Goal: Task Accomplishment & Management: Complete application form

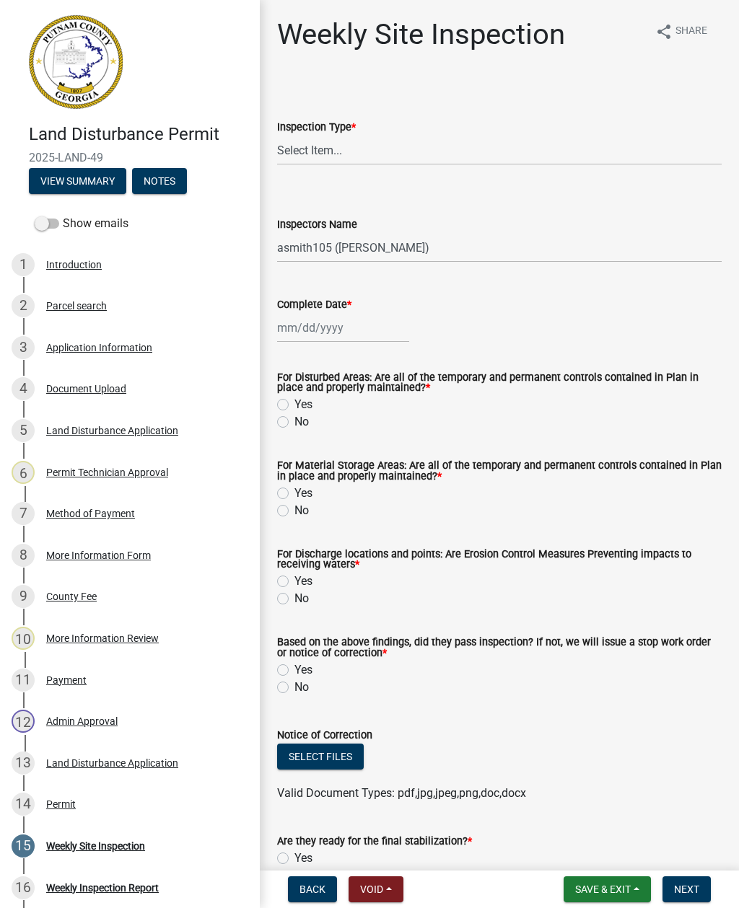
select select "af3c6edf-34d7-49be-824e-99d5d0a3954f"
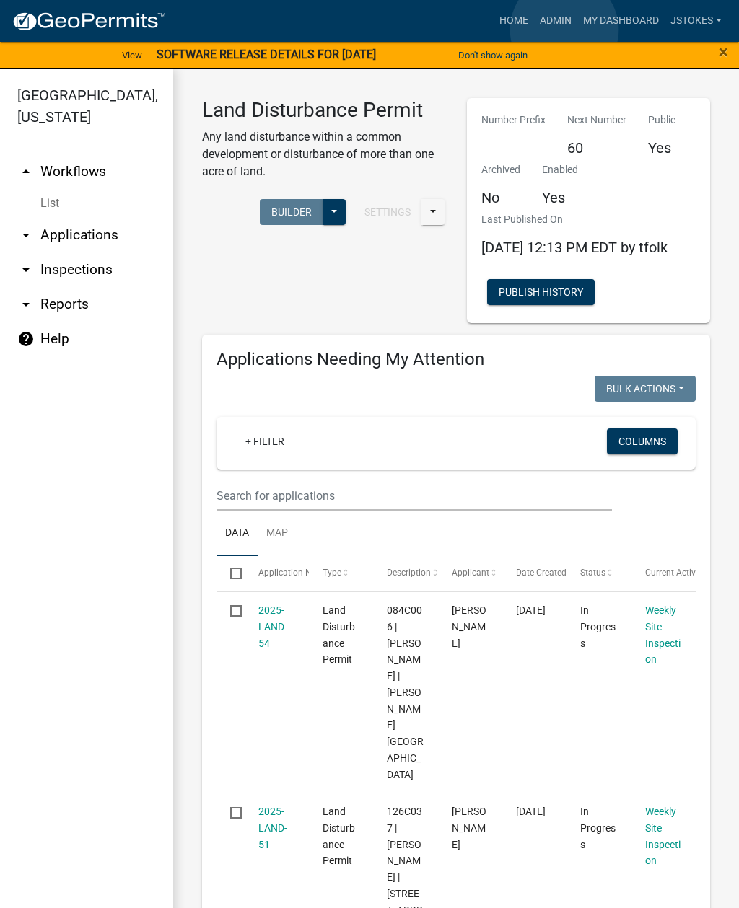
click at [565, 30] on link "Admin" at bounding box center [555, 20] width 43 height 27
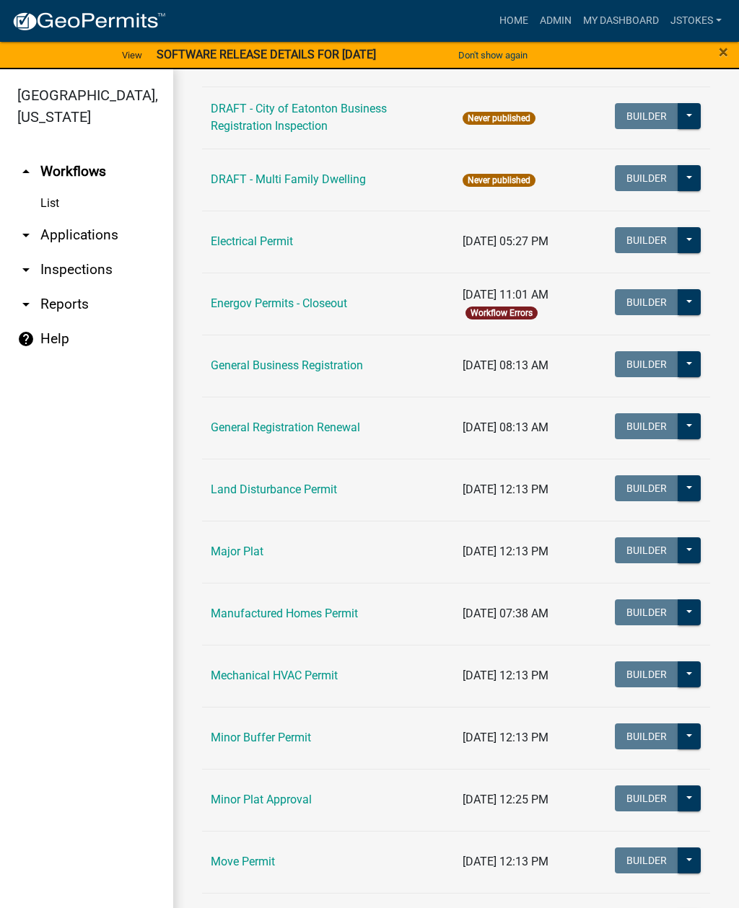
scroll to position [747, 0]
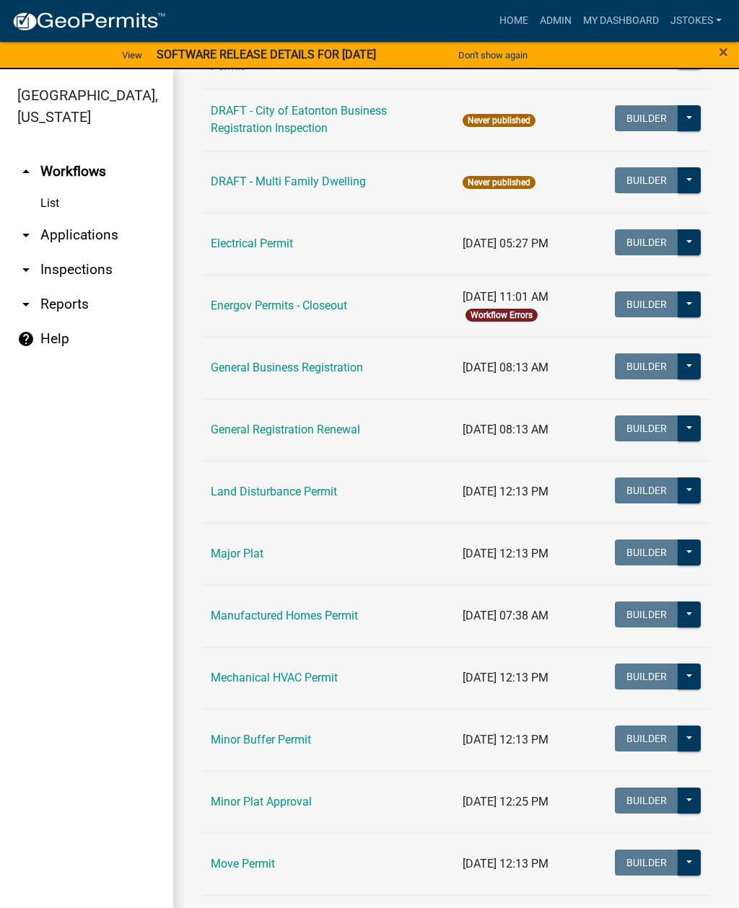
click at [317, 494] on link "Land Disturbance Permit" at bounding box center [274, 492] width 126 height 14
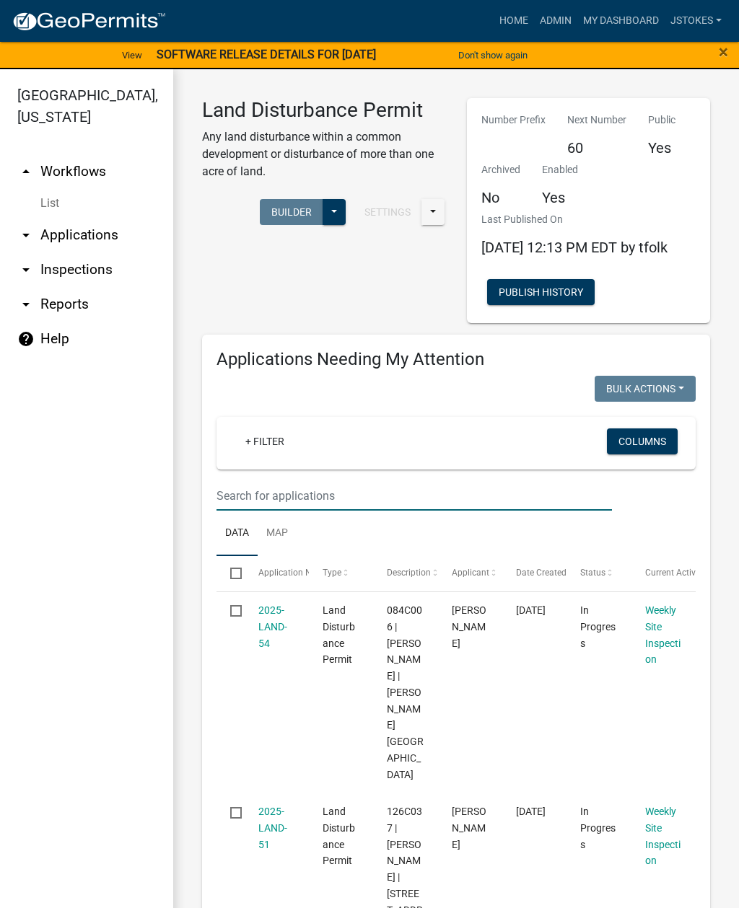
click at [268, 511] on input "text" at bounding box center [413, 496] width 395 height 30
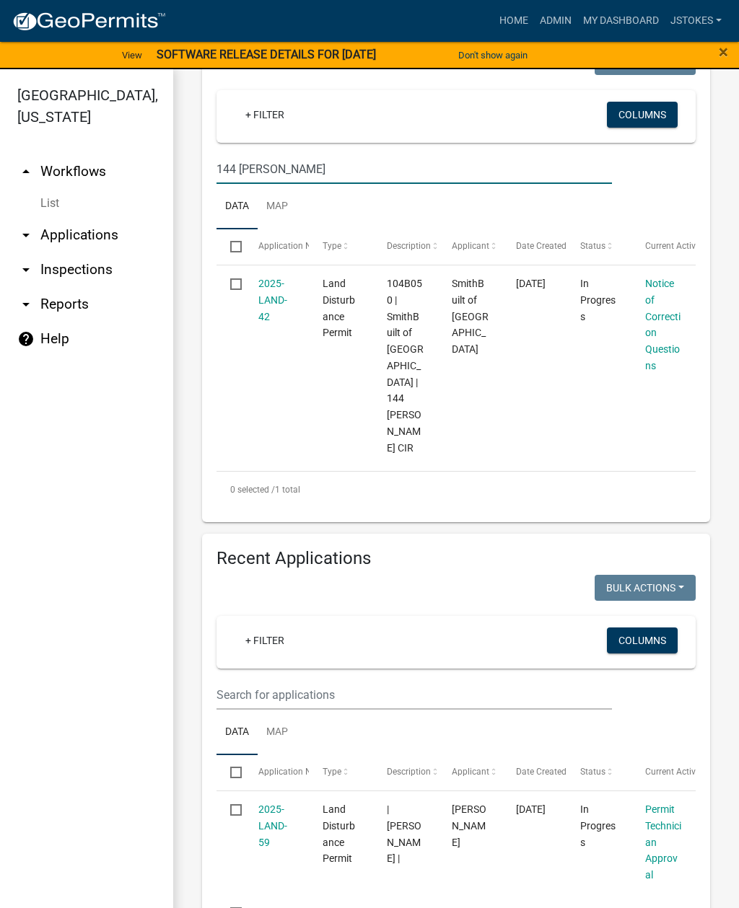
scroll to position [314, 0]
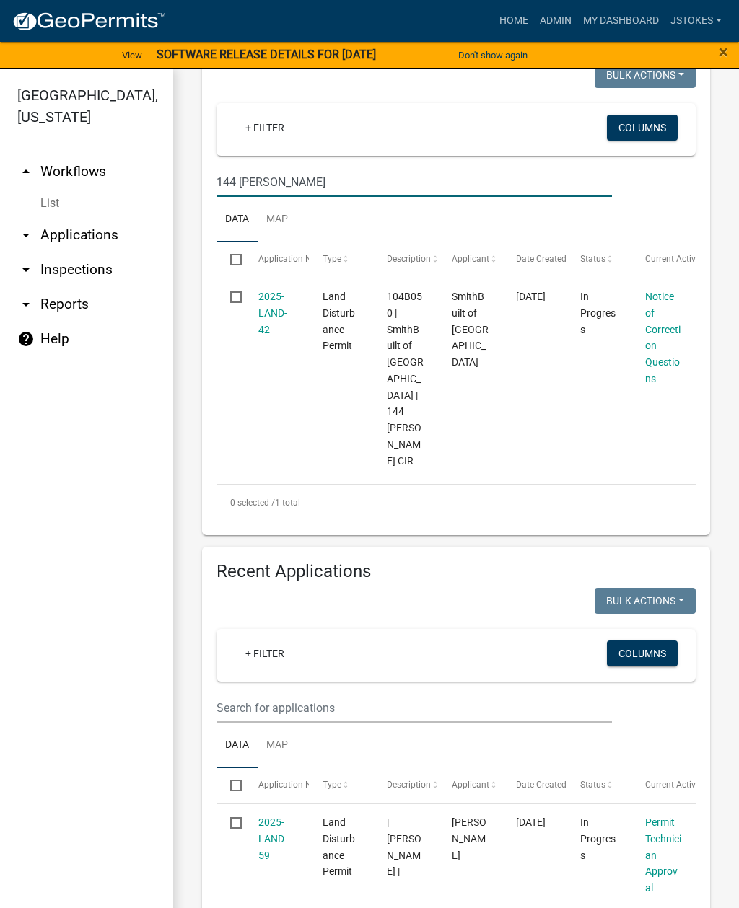
type input "144 [PERSON_NAME]"
click at [645, 354] on link "Notice of Correction Questions" at bounding box center [662, 338] width 35 height 94
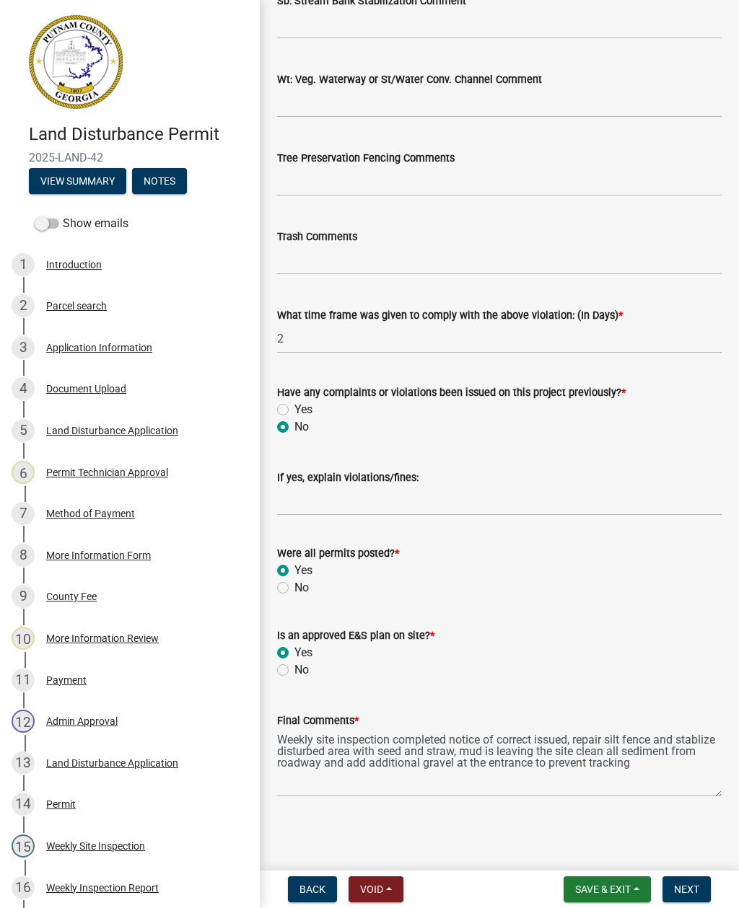
scroll to position [2300, 0]
click at [692, 886] on span "Next" at bounding box center [686, 890] width 25 height 12
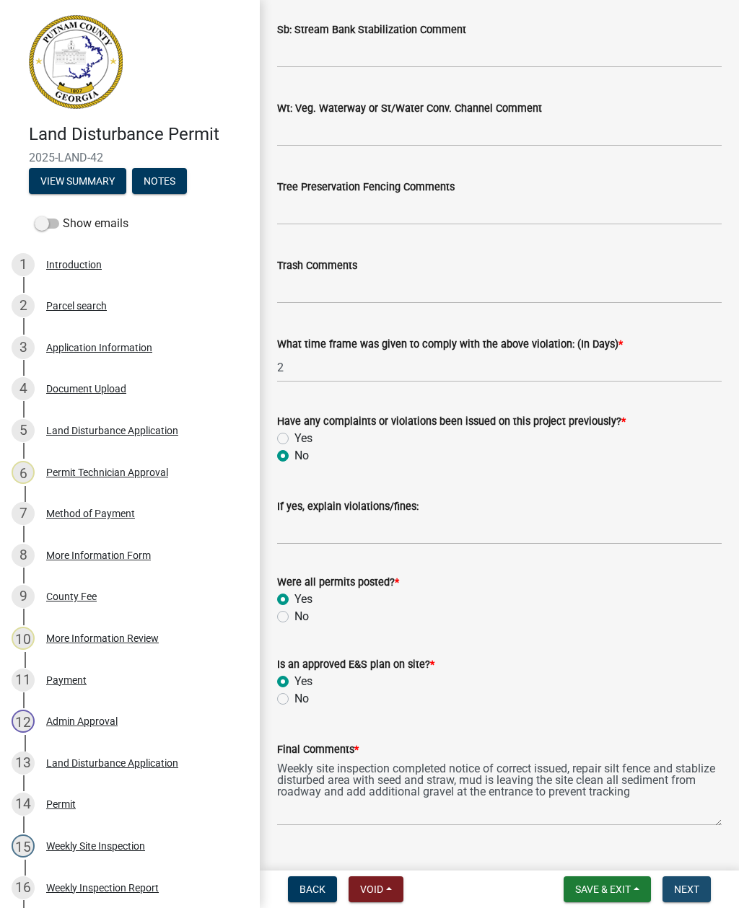
click at [695, 889] on span "Next" at bounding box center [686, 890] width 25 height 12
click at [692, 890] on span "Next" at bounding box center [686, 890] width 25 height 12
click at [686, 884] on span "Next" at bounding box center [686, 890] width 25 height 12
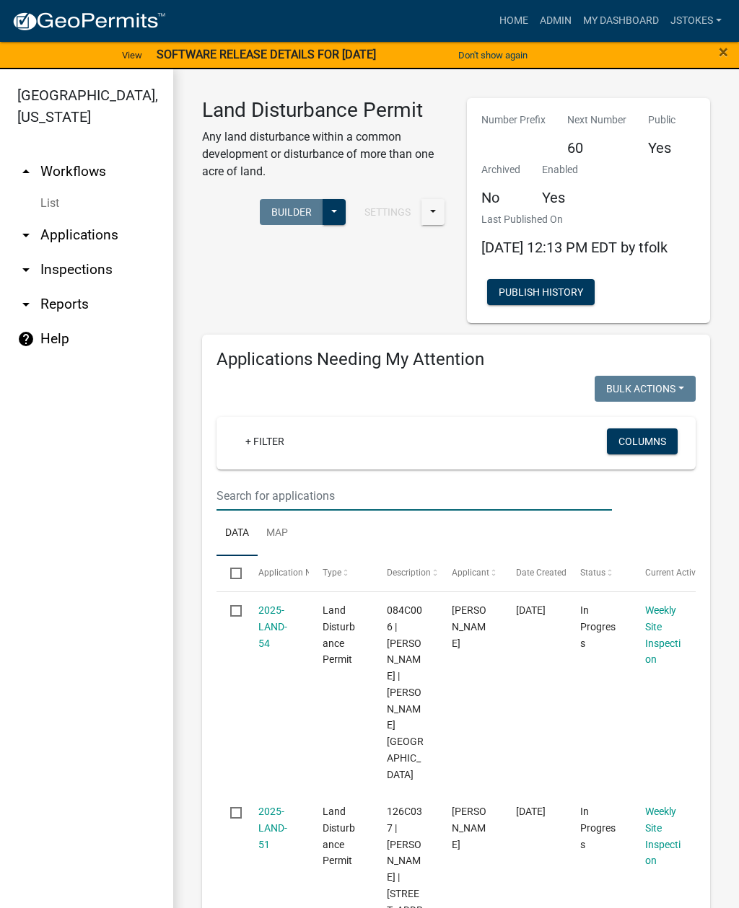
click at [252, 509] on input "text" at bounding box center [413, 496] width 395 height 30
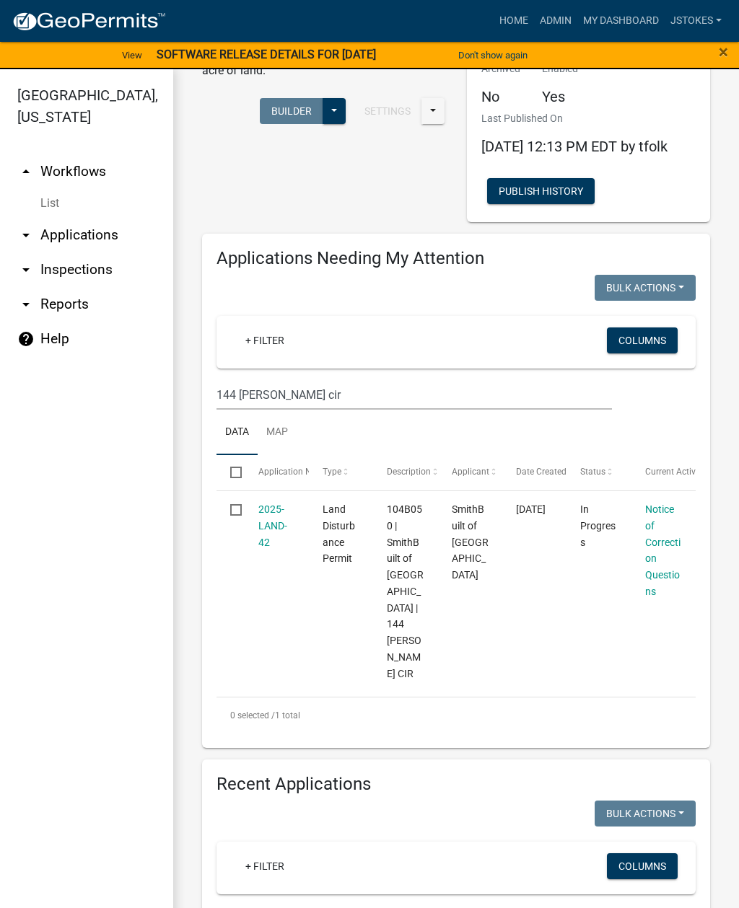
scroll to position [100, 0]
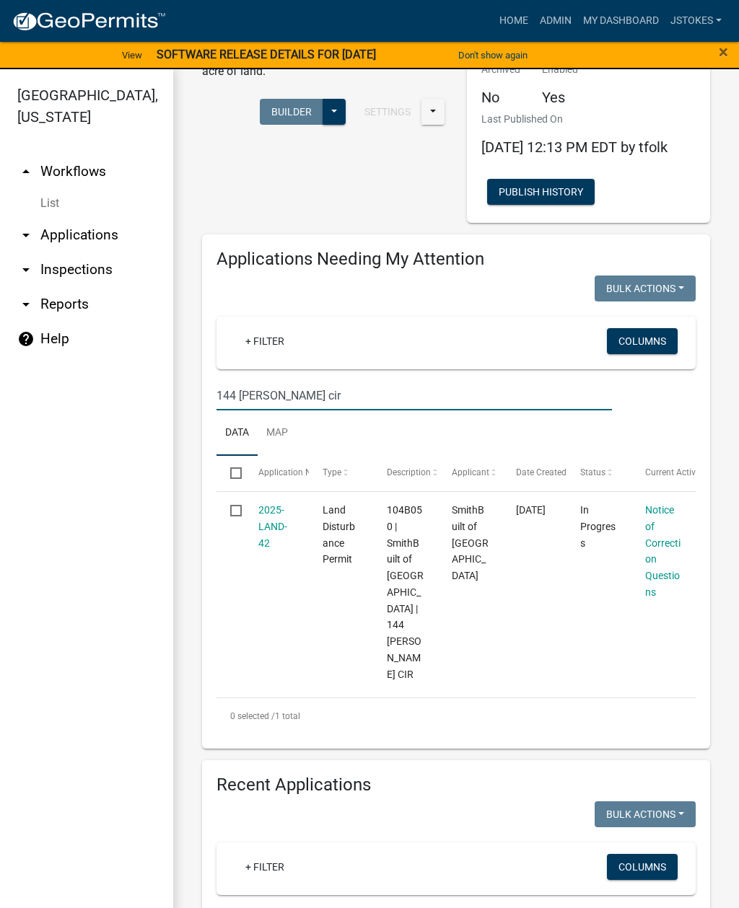
type input "144 [PERSON_NAME] cir"
click at [258, 545] on link "2025-LAND-42" at bounding box center [272, 526] width 29 height 45
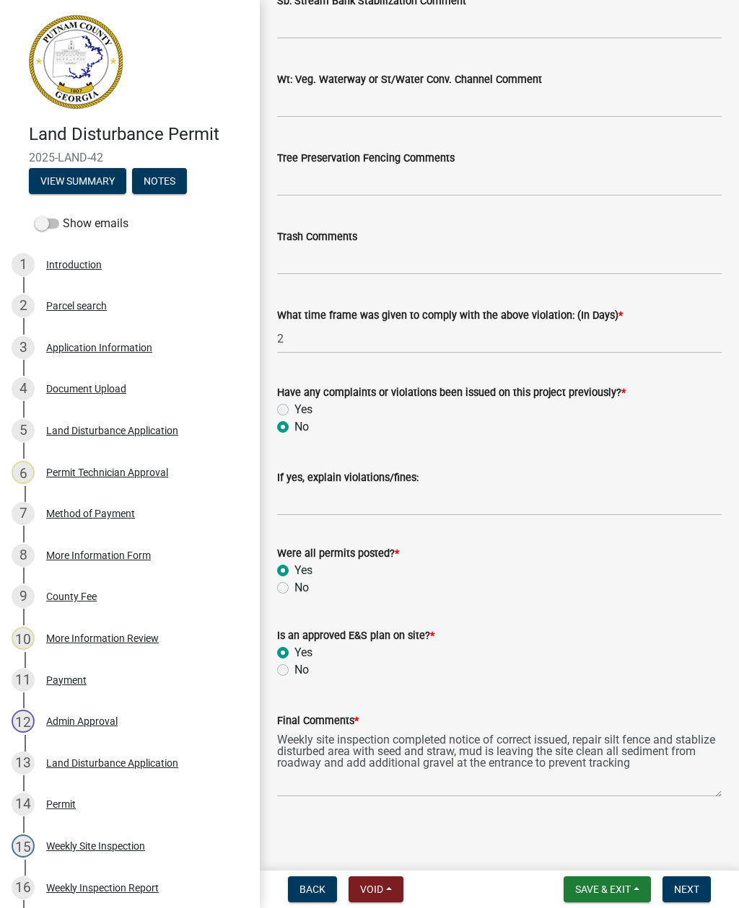
scroll to position [2300, 0]
click at [689, 890] on span "Next" at bounding box center [686, 890] width 25 height 12
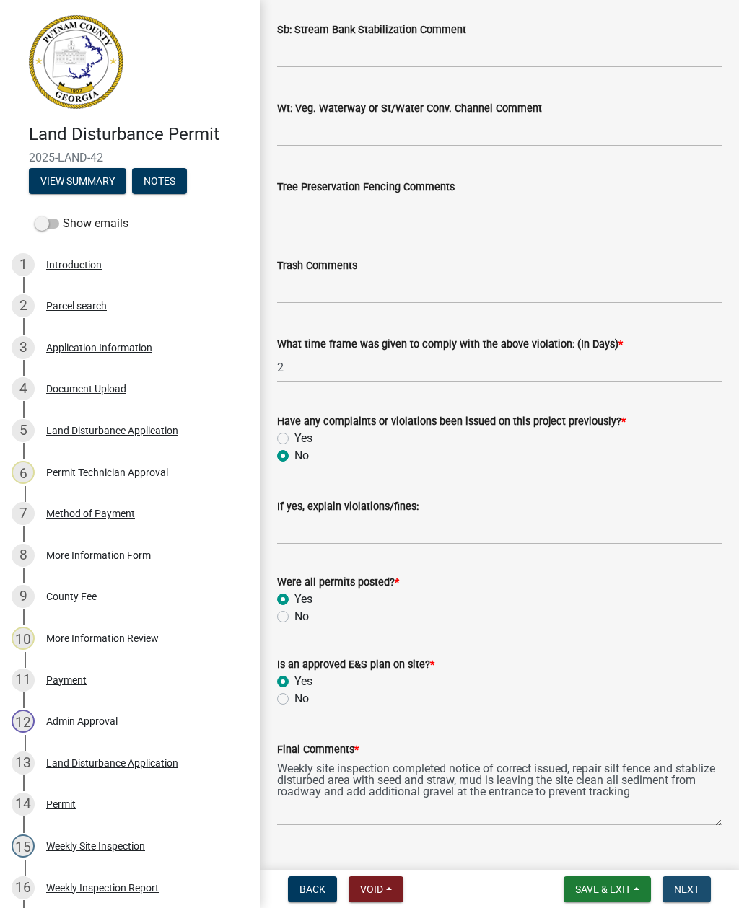
click at [696, 890] on span "Next" at bounding box center [686, 890] width 25 height 12
click at [684, 892] on span "Next" at bounding box center [686, 890] width 25 height 12
click at [683, 888] on span "Next" at bounding box center [686, 890] width 25 height 12
click at [683, 893] on span "Next" at bounding box center [686, 890] width 25 height 12
click at [686, 888] on span "Next" at bounding box center [686, 890] width 25 height 12
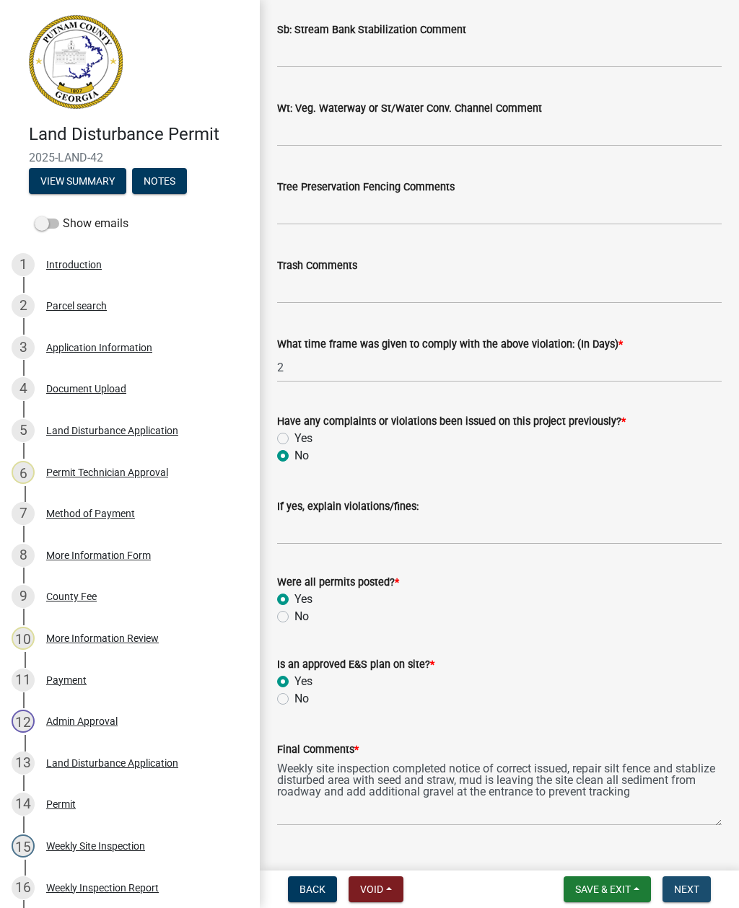
click at [685, 893] on span "Next" at bounding box center [686, 890] width 25 height 12
click at [688, 888] on span "Next" at bounding box center [686, 890] width 25 height 12
click at [691, 888] on span "Next" at bounding box center [686, 890] width 25 height 12
click at [695, 885] on span "Next" at bounding box center [686, 890] width 25 height 12
click at [694, 888] on span "Next" at bounding box center [686, 890] width 25 height 12
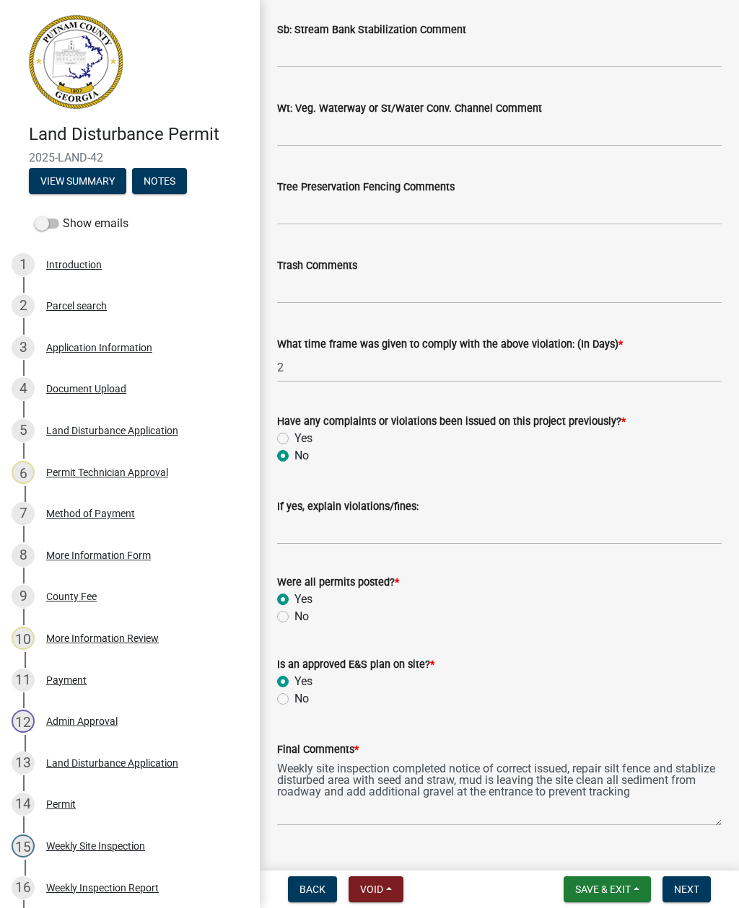
click at [693, 888] on span "Next" at bounding box center [686, 890] width 25 height 12
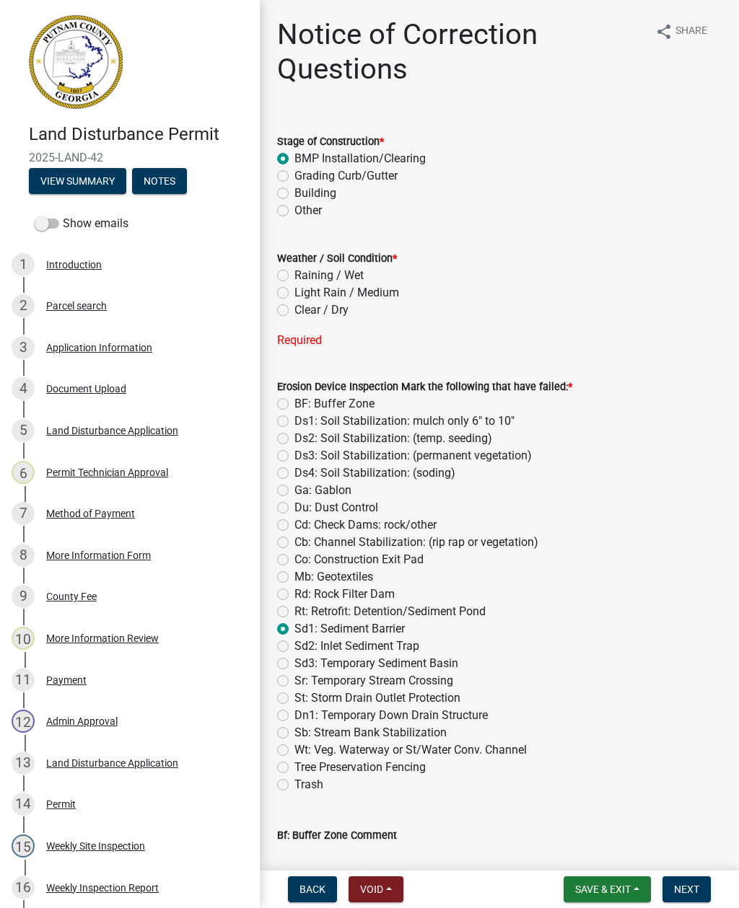
scroll to position [0, 0]
click at [294, 313] on label "Clear / Dry" at bounding box center [321, 310] width 54 height 17
click at [294, 311] on input "Clear / Dry" at bounding box center [298, 306] width 9 height 9
radio input "true"
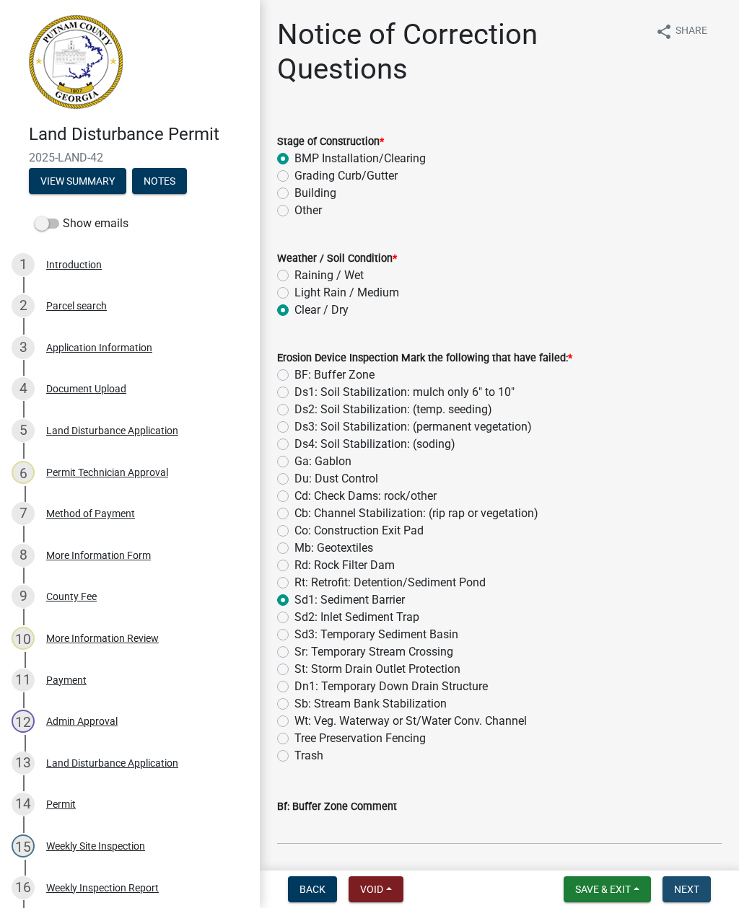
click at [698, 886] on span "Next" at bounding box center [686, 890] width 25 height 12
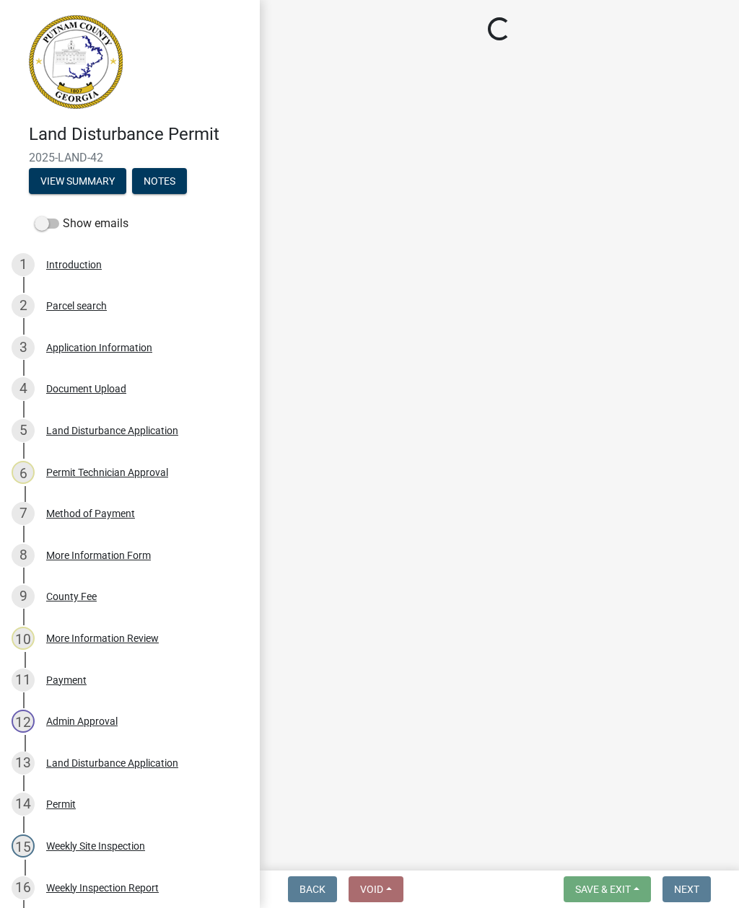
select select "af3c6edf-34d7-49be-824e-99d5d0a3954f"
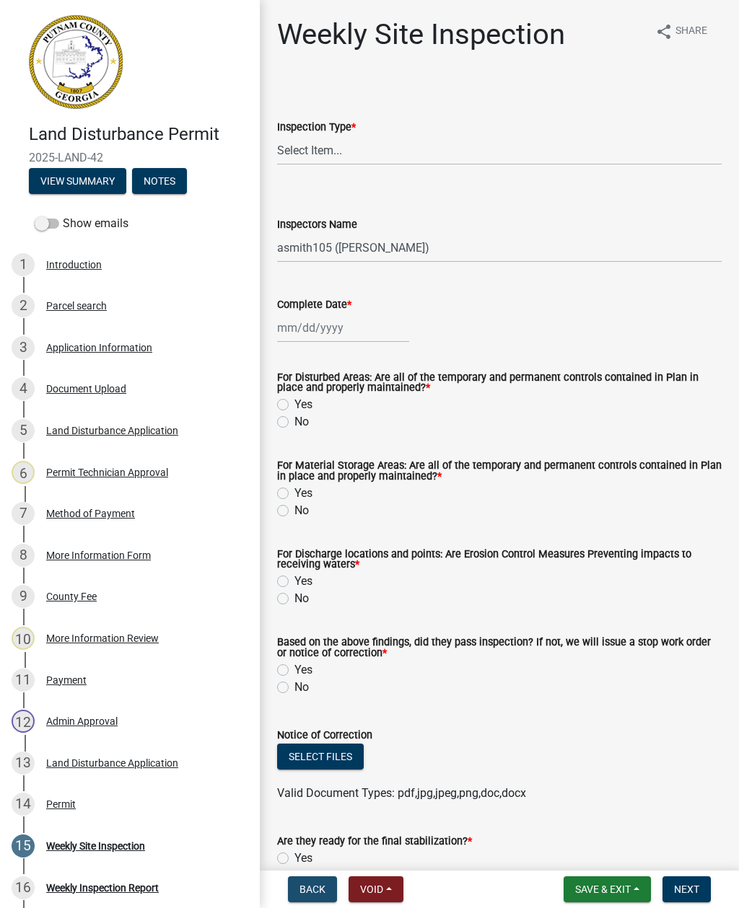
click at [299, 900] on button "Back" at bounding box center [312, 890] width 49 height 26
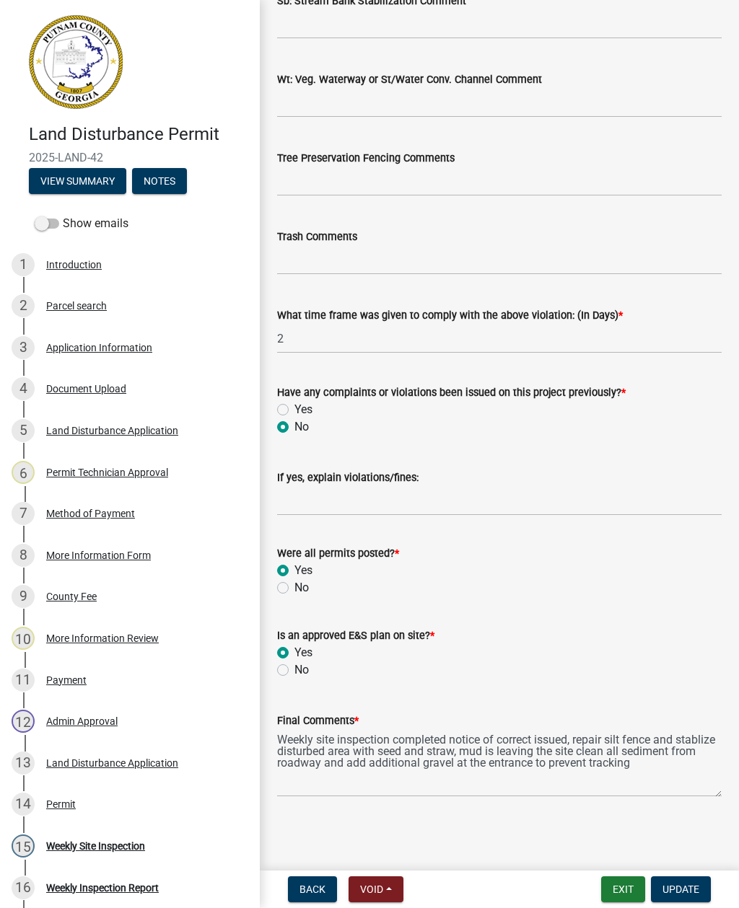
scroll to position [2300, 0]
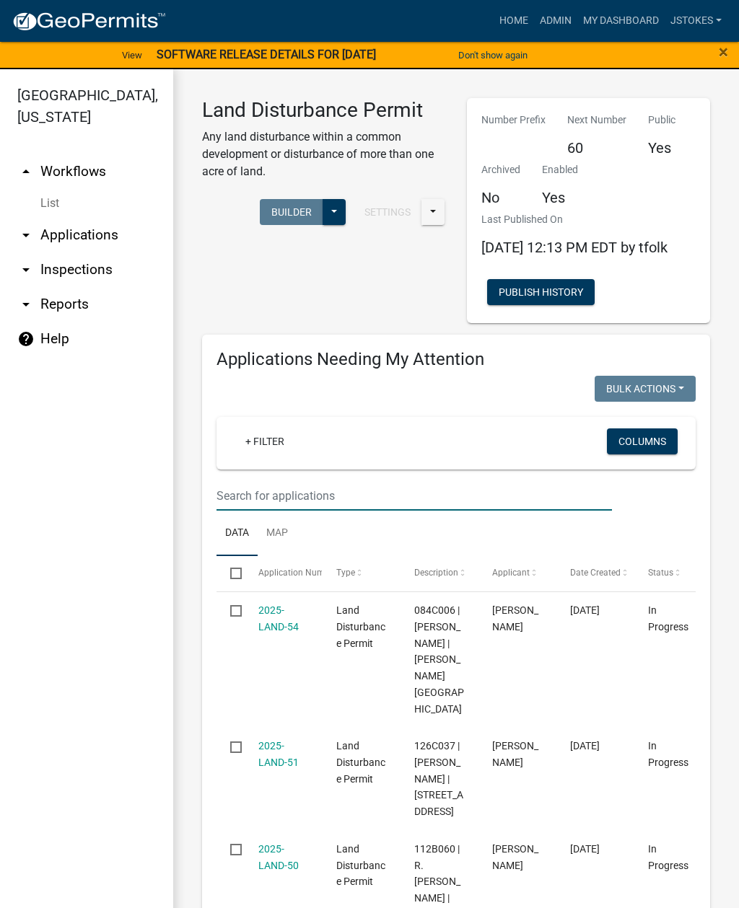
click at [260, 511] on input "text" at bounding box center [413, 496] width 395 height 30
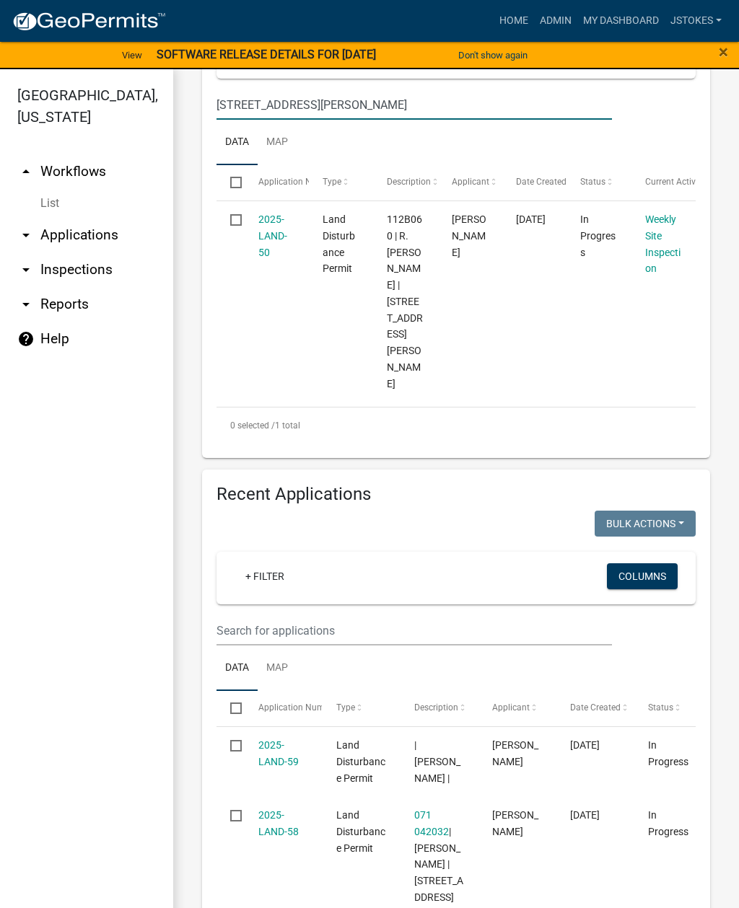
scroll to position [374, 0]
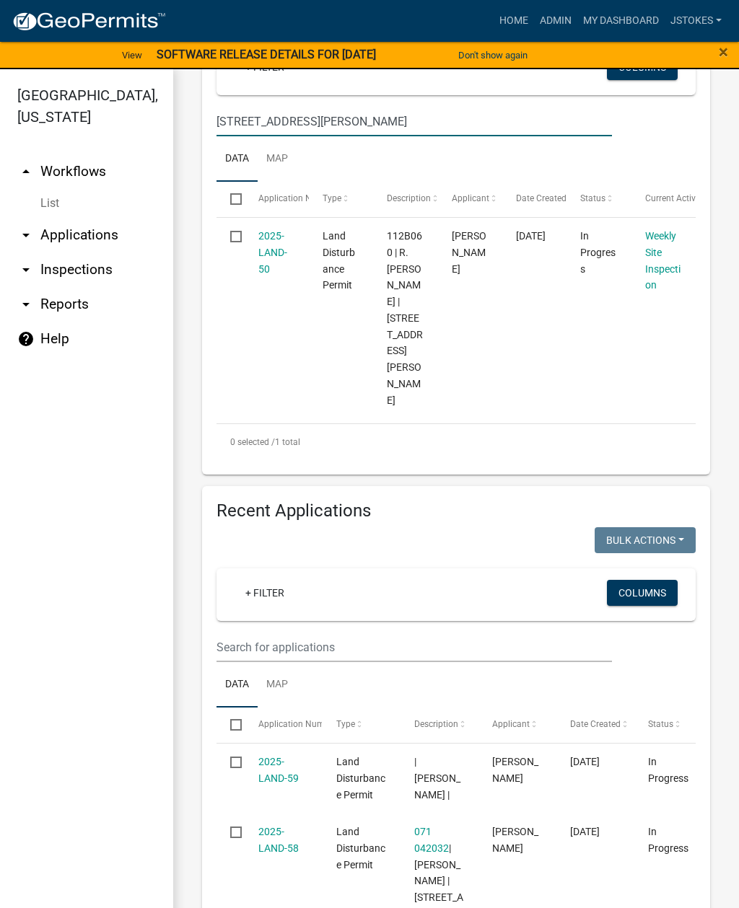
type input "[STREET_ADDRESS][PERSON_NAME]"
click at [284, 271] on link "2025-LAND-50" at bounding box center [272, 252] width 29 height 45
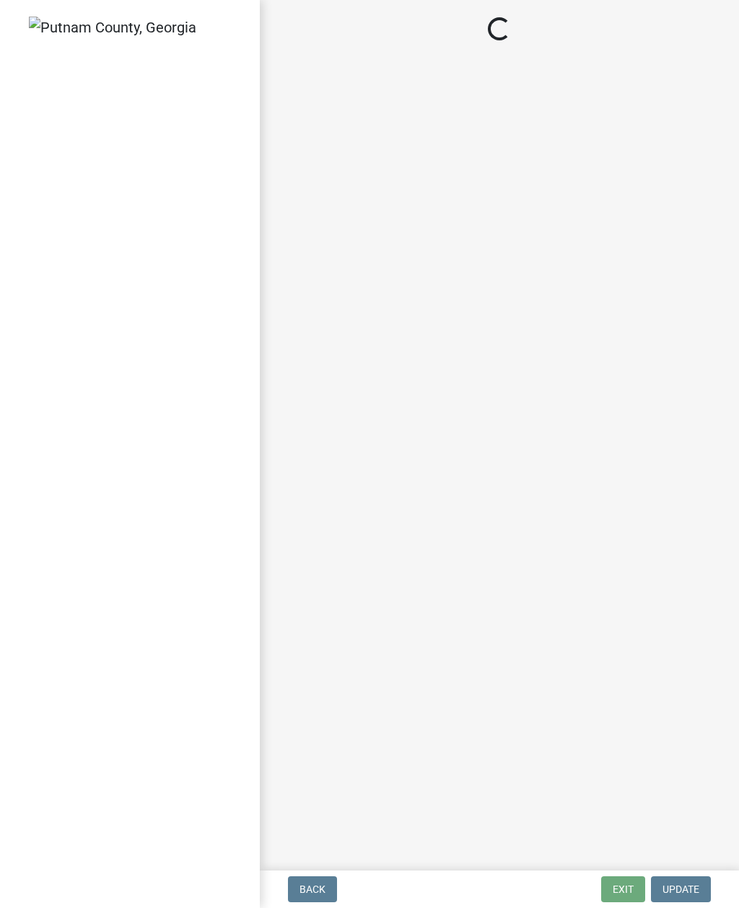
select select "93c72d9c-4ccd-4a4f-9c87-9d2cfc81a2e2"
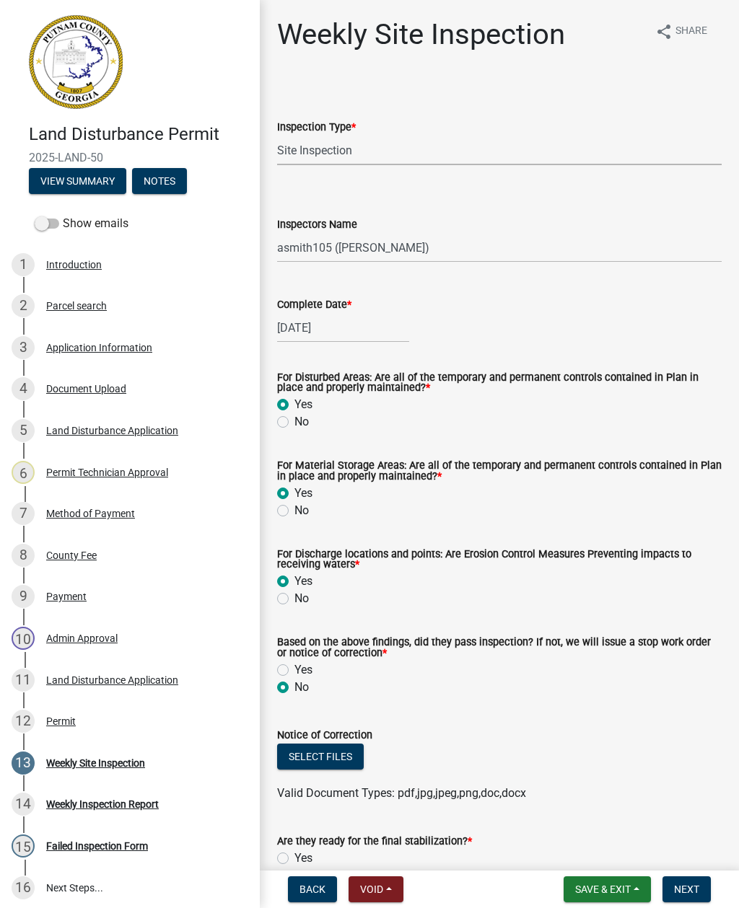
click at [342, 155] on select "Select Item... Site Inspection Initial Inspection Within 24 hours of a 0.5" sto…" at bounding box center [499, 151] width 444 height 30
click at [382, 260] on select "Select Item... mrivera ([PERSON_NAME]) [PERSON_NAME] ([PERSON_NAME] ([PERSON_NA…" at bounding box center [499, 248] width 444 height 30
select select "41005c5c-e1e6-4724-b212-606768993ffb"
click at [330, 319] on div "[DATE]" at bounding box center [343, 328] width 132 height 30
select select "8"
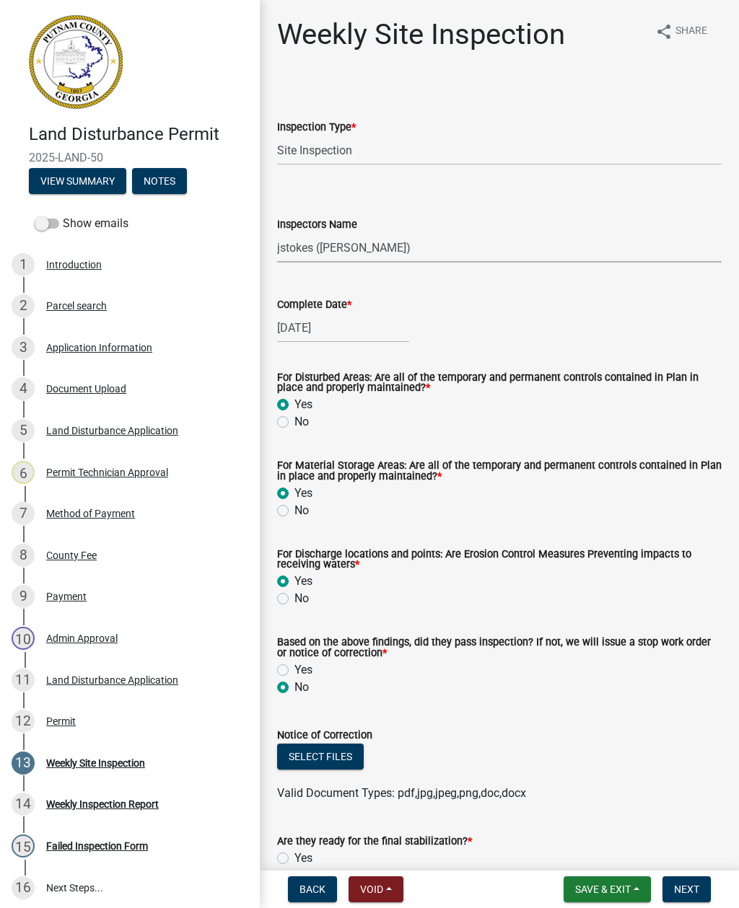
select select "2025"
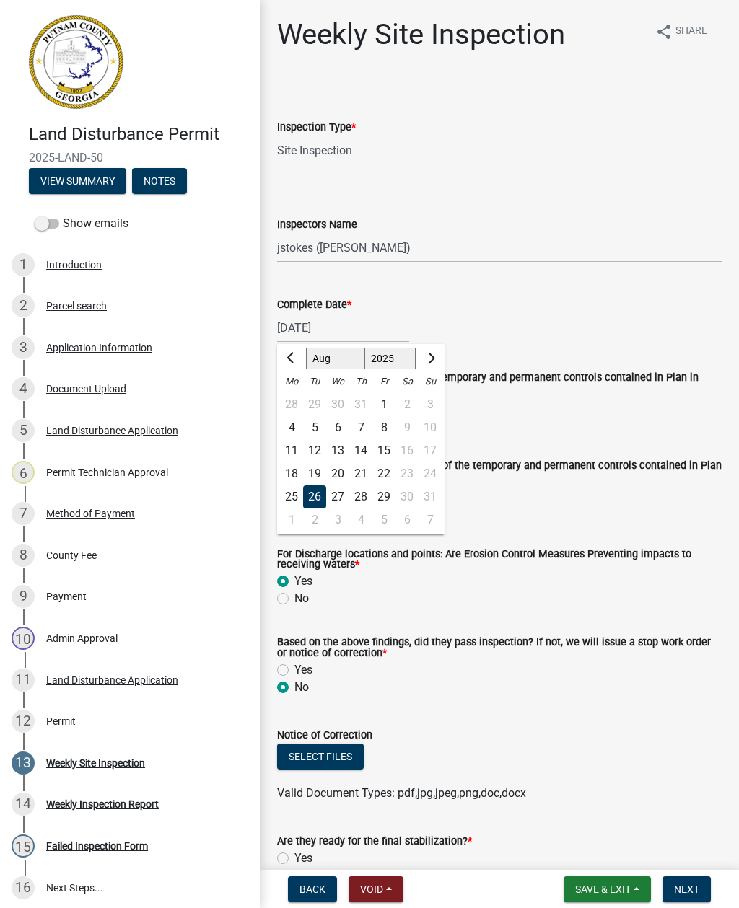
click at [463, 293] on div "Complete Date * [DATE] [PERSON_NAME] Feb Mar Apr May Jun [DATE] Aug Sep Oct Nov…" at bounding box center [499, 309] width 444 height 67
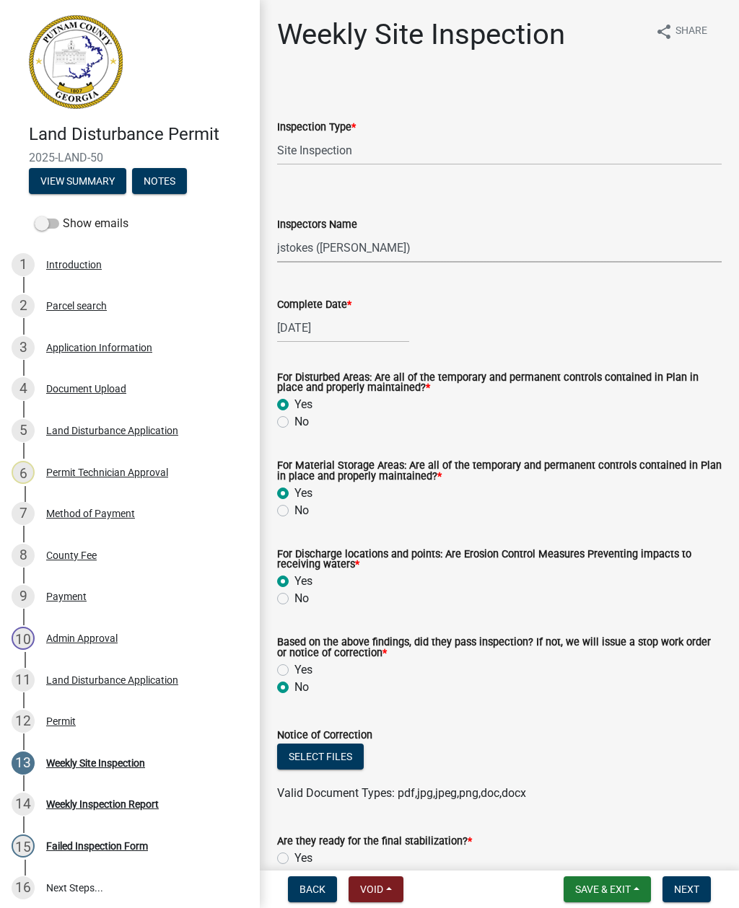
click at [373, 259] on select "Select Item... mrivera ([PERSON_NAME]) [PERSON_NAME] ([PERSON_NAME] ([PERSON_NA…" at bounding box center [499, 248] width 444 height 30
click at [383, 891] on span "Void" at bounding box center [371, 890] width 23 height 12
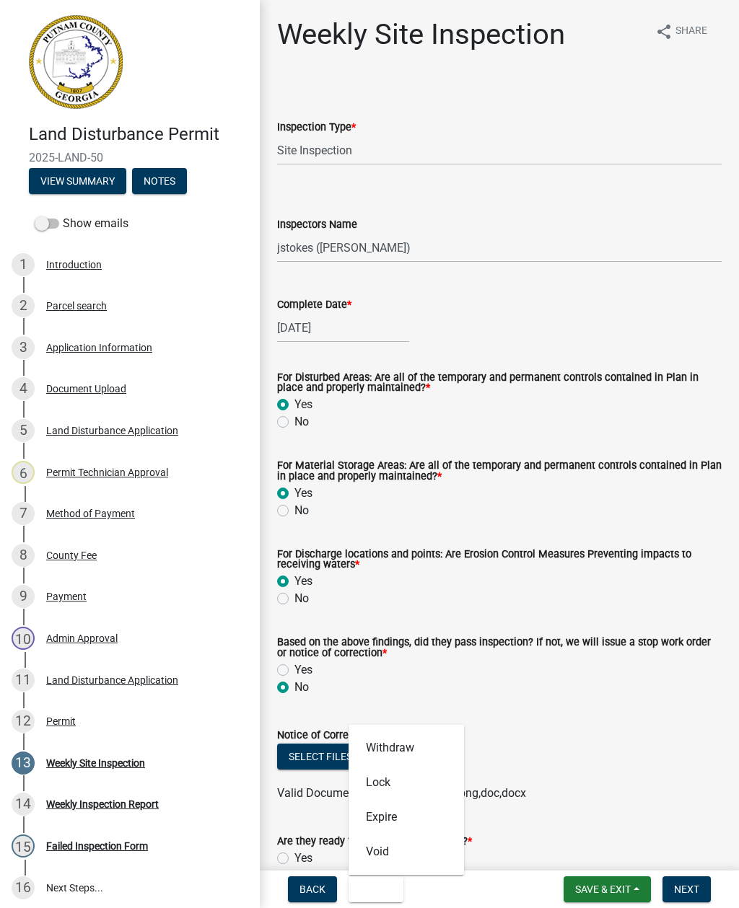
click at [522, 822] on form "Are they ready for the final stabilization? * Yes No" at bounding box center [499, 849] width 444 height 69
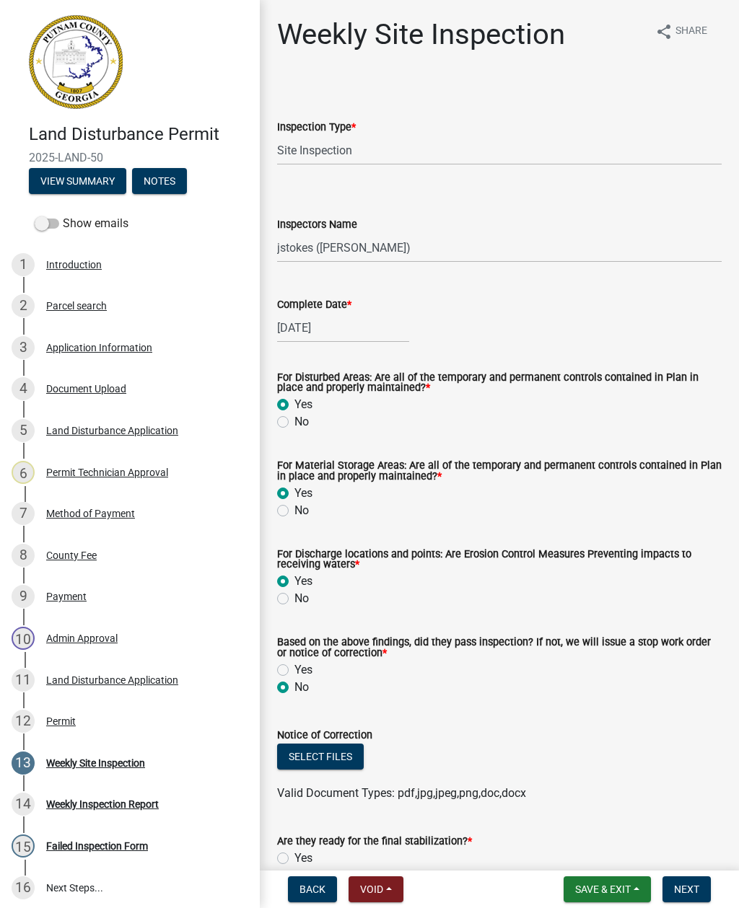
click at [391, 881] on button "Void" at bounding box center [376, 890] width 55 height 26
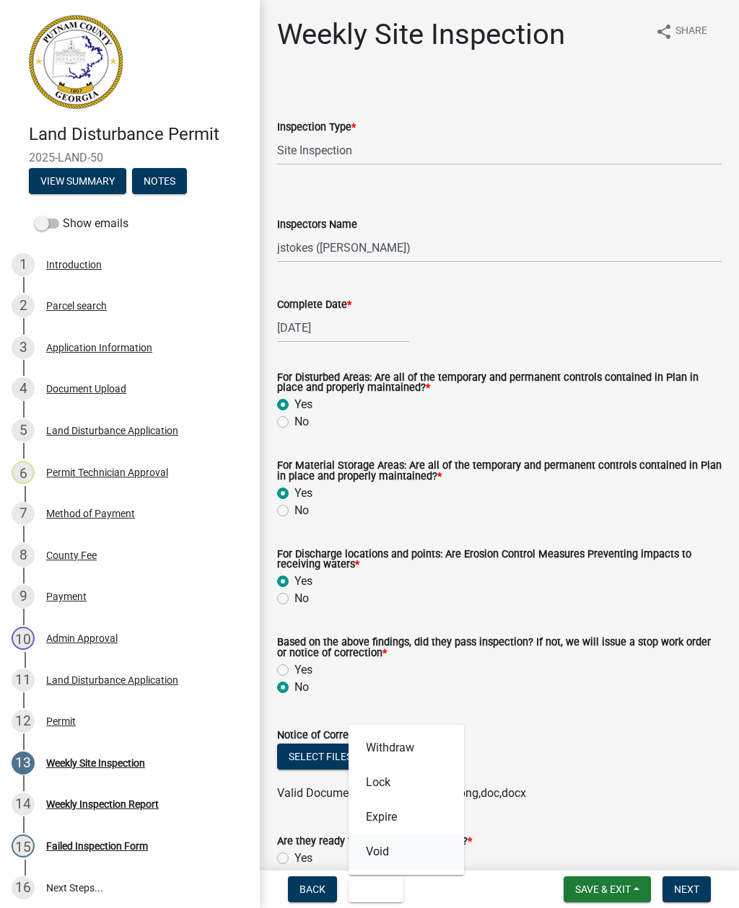
click at [392, 864] on button "Void" at bounding box center [406, 852] width 115 height 35
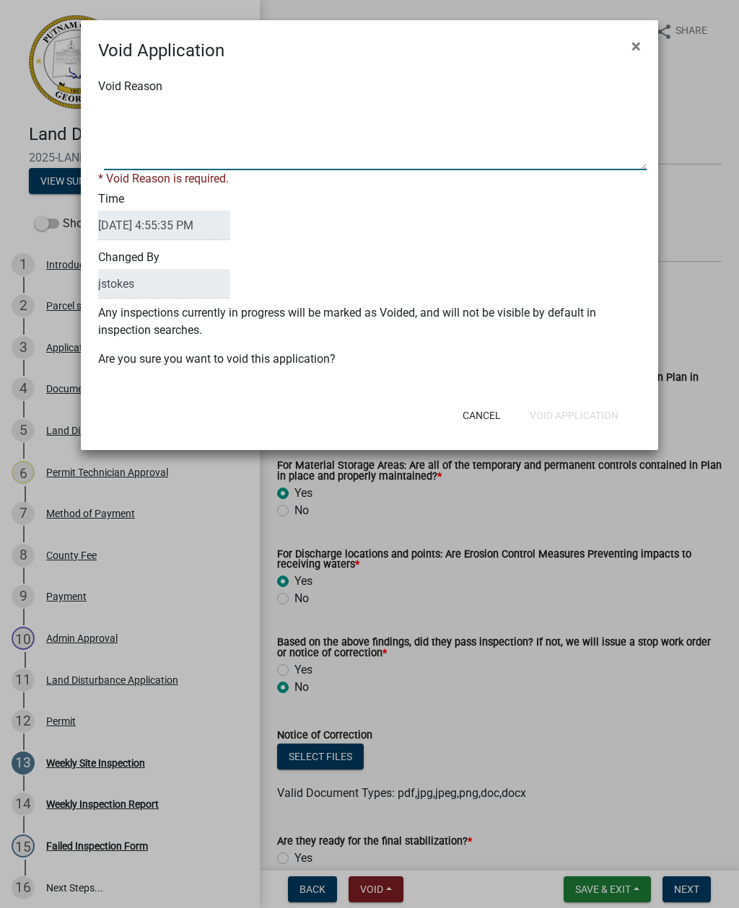
click at [271, 169] on textarea "Void Reason" at bounding box center [375, 134] width 543 height 72
type textarea "Error"
click at [584, 423] on div "Void Application × Void Reason * Void Reason is required. Time [DATE] 4:55:35 P…" at bounding box center [369, 235] width 577 height 430
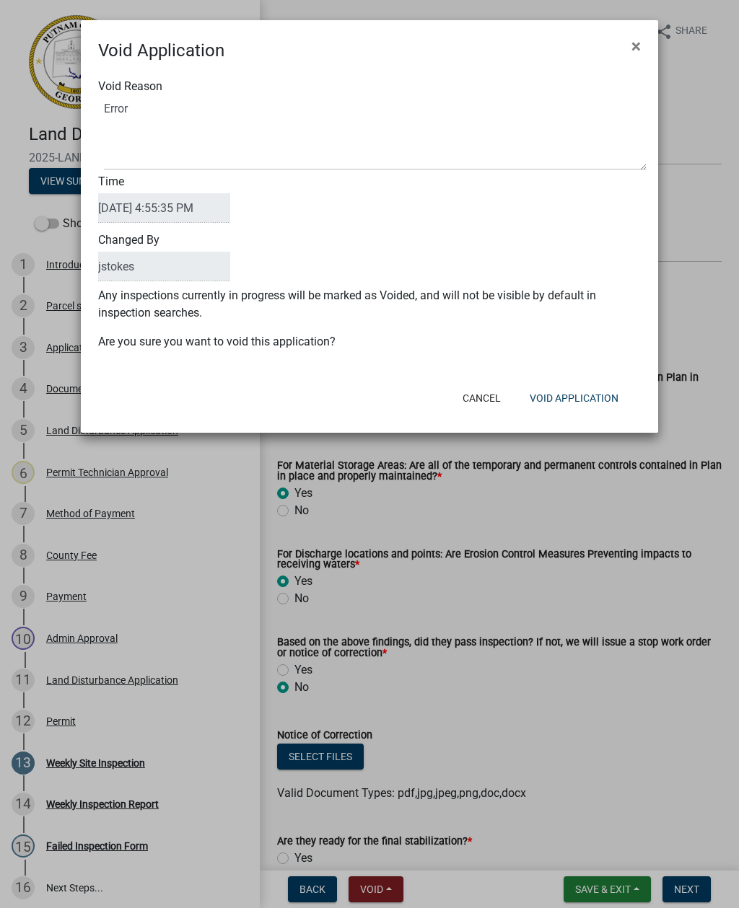
click at [590, 398] on button "Void Application" at bounding box center [574, 398] width 112 height 26
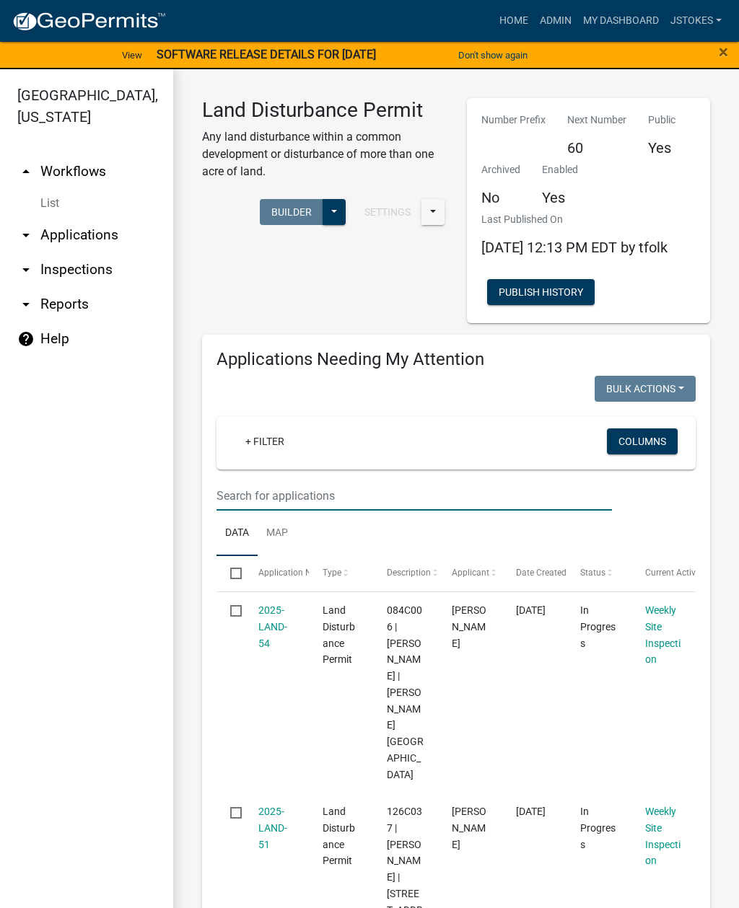
click at [273, 508] on input "text" at bounding box center [413, 496] width 395 height 30
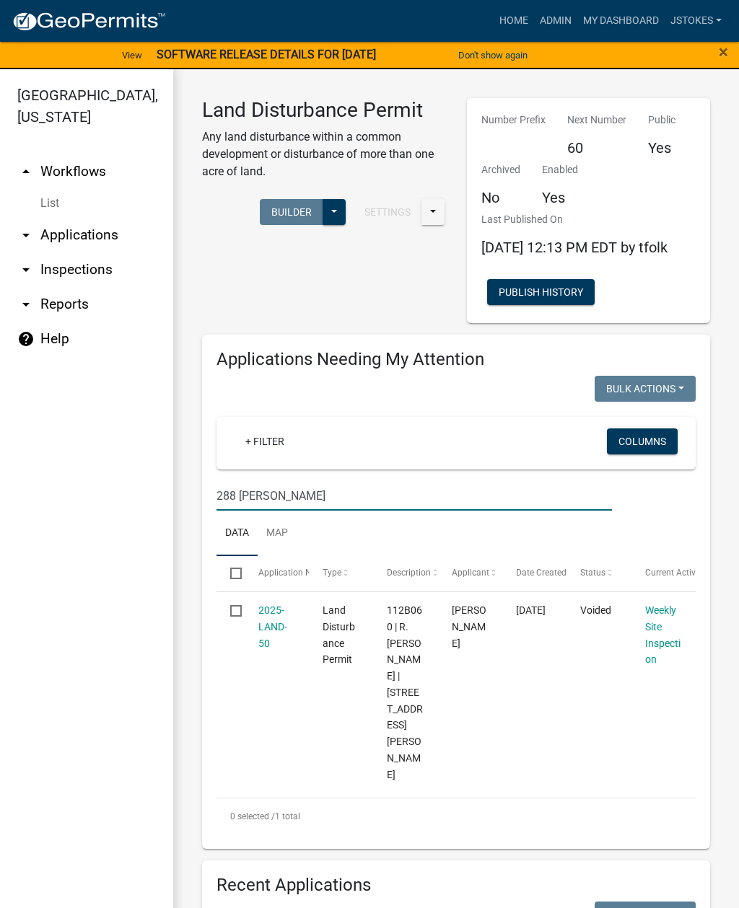
type input "288 [PERSON_NAME]"
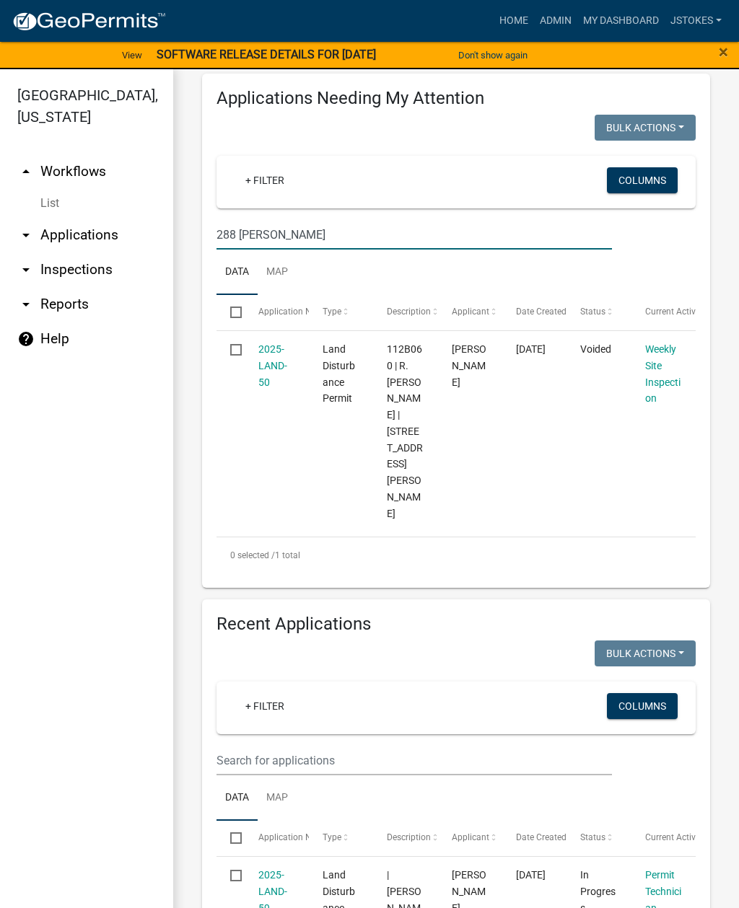
scroll to position [271, 0]
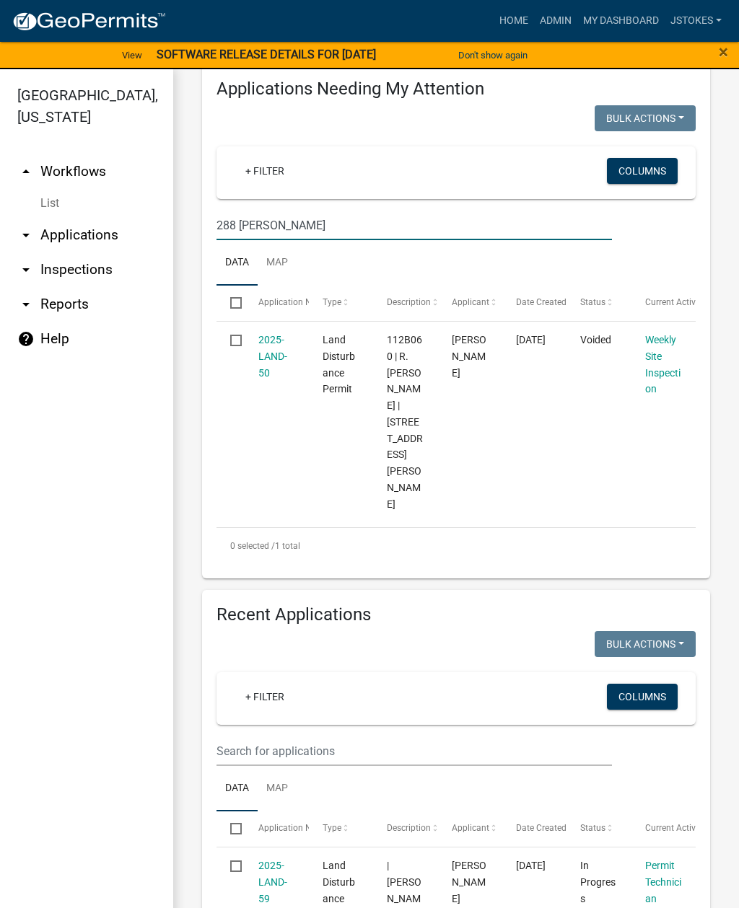
click at [270, 361] on link "2025-LAND-50" at bounding box center [272, 356] width 29 height 45
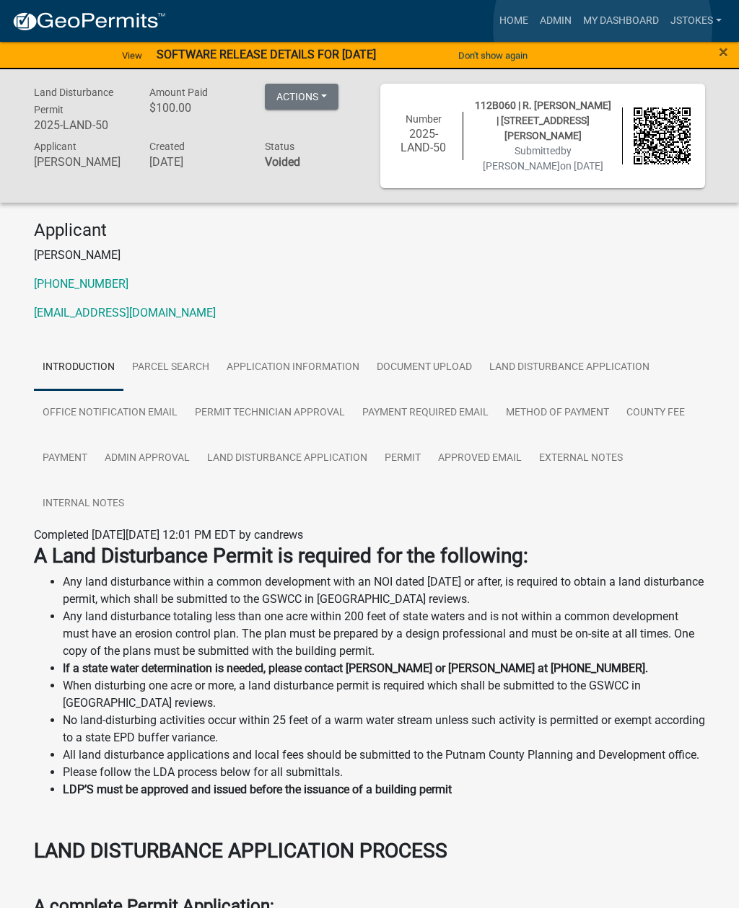
click at [603, 28] on link "My Dashboard" at bounding box center [620, 20] width 87 height 27
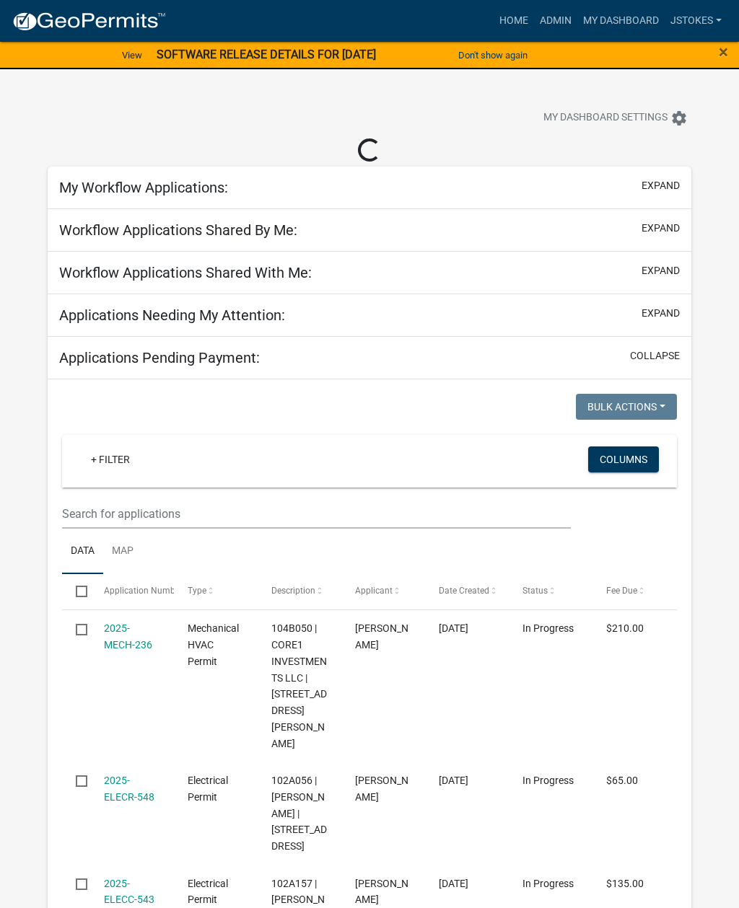
click at [543, 33] on link "Admin" at bounding box center [555, 20] width 43 height 27
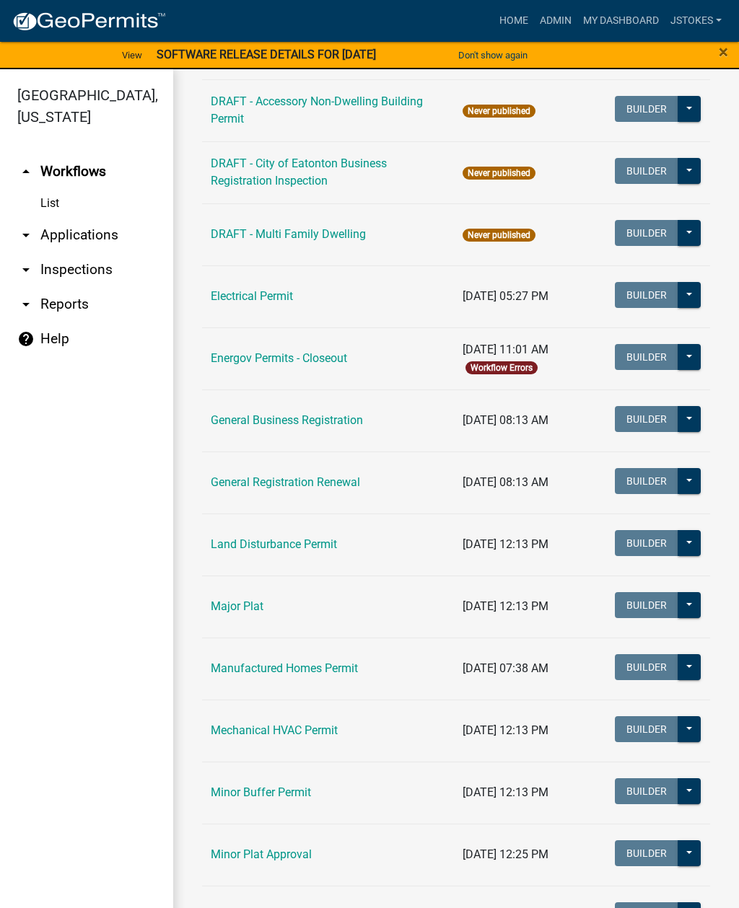
scroll to position [714, 0]
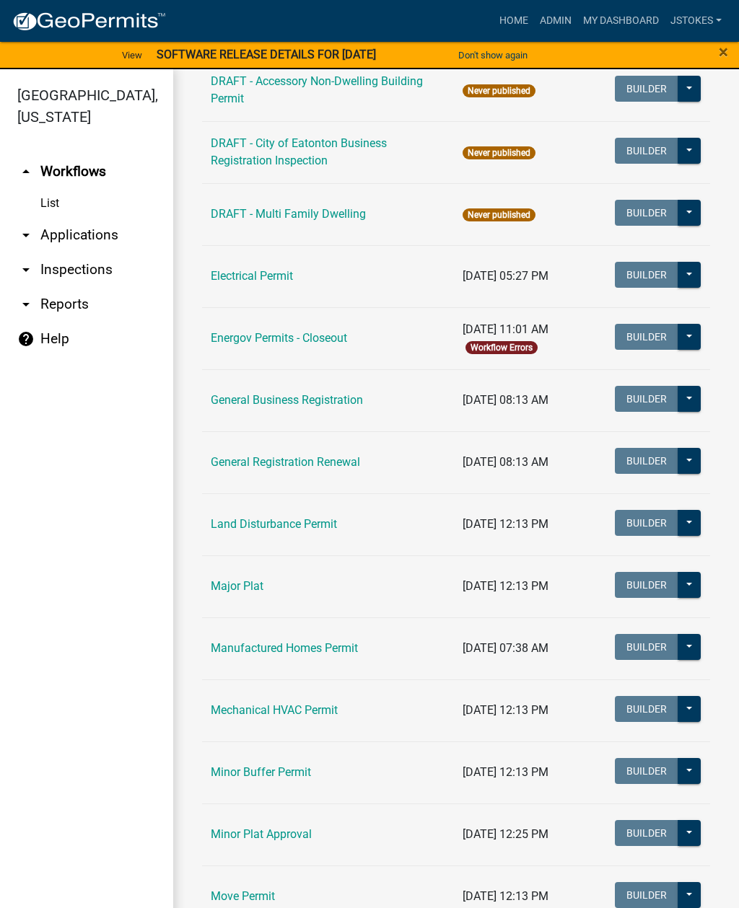
click at [328, 528] on link "Land Disturbance Permit" at bounding box center [274, 524] width 126 height 14
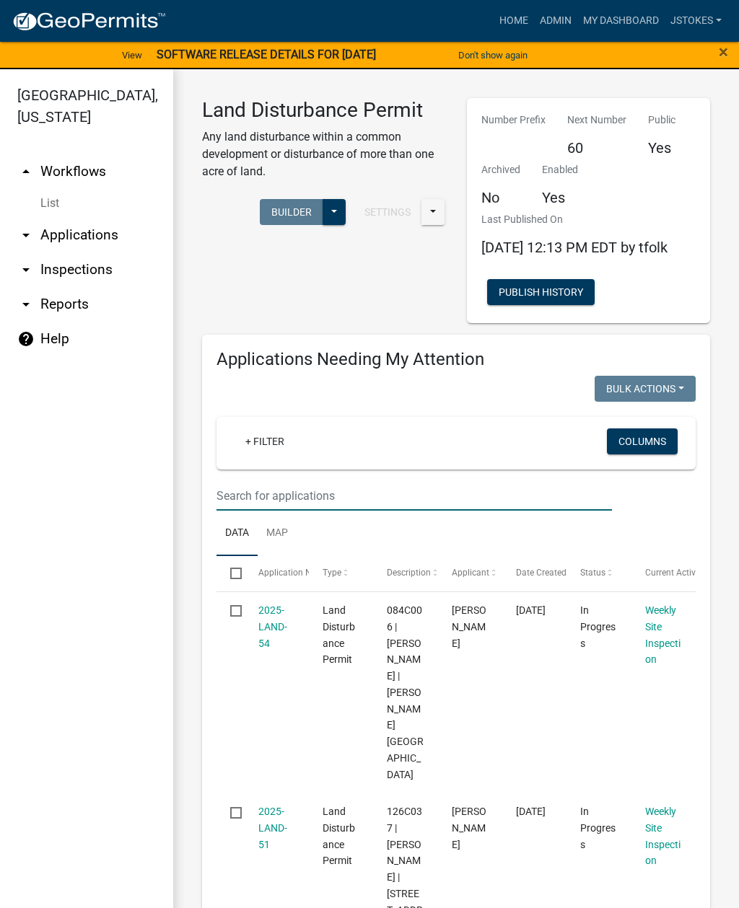
click at [275, 511] on input "text" at bounding box center [413, 496] width 395 height 30
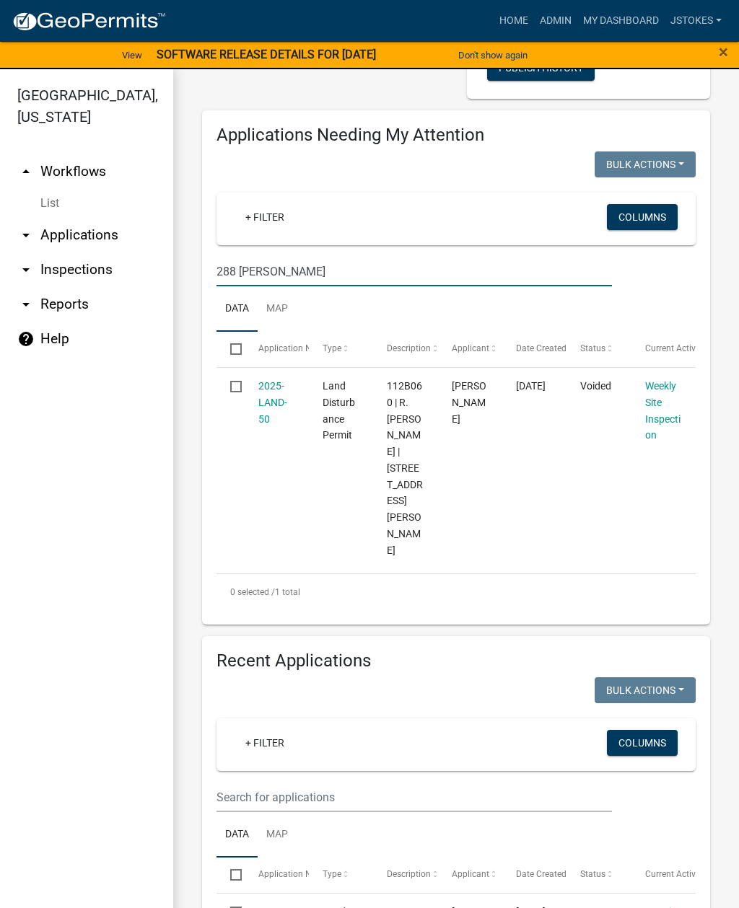
scroll to position [278, 0]
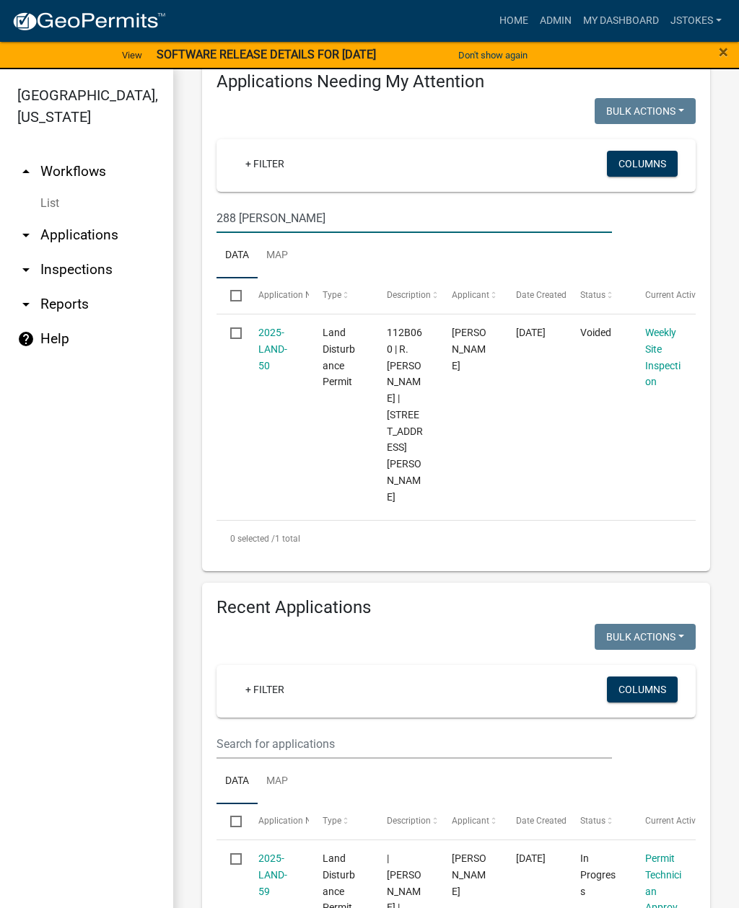
type input "288 [PERSON_NAME]"
click at [676, 385] on link "Weekly Site Inspection" at bounding box center [662, 357] width 35 height 61
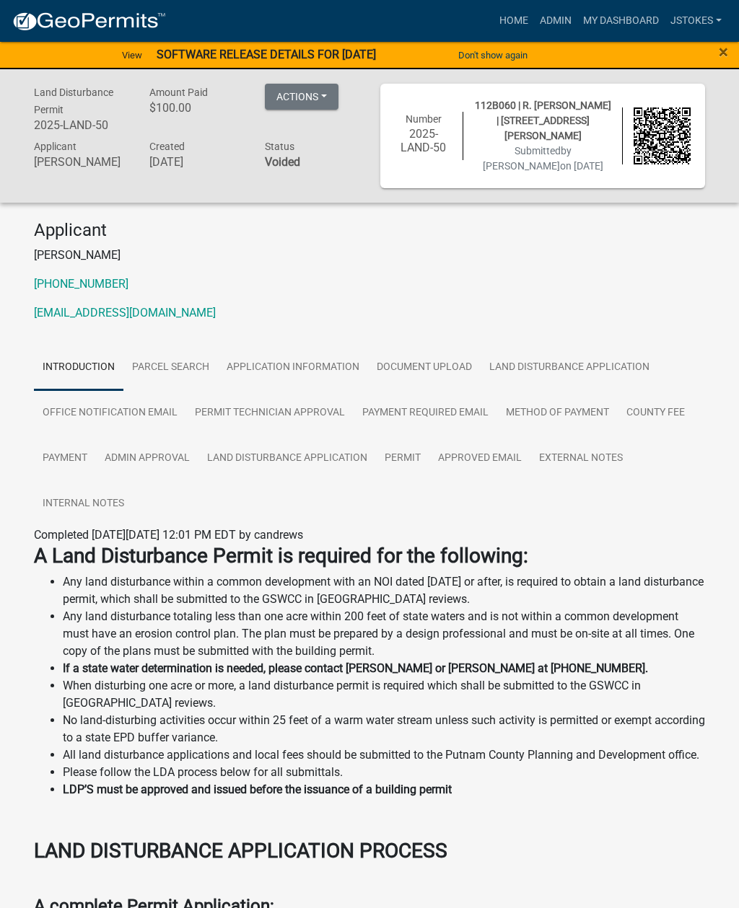
click at [321, 93] on button "Actions" at bounding box center [302, 97] width 74 height 26
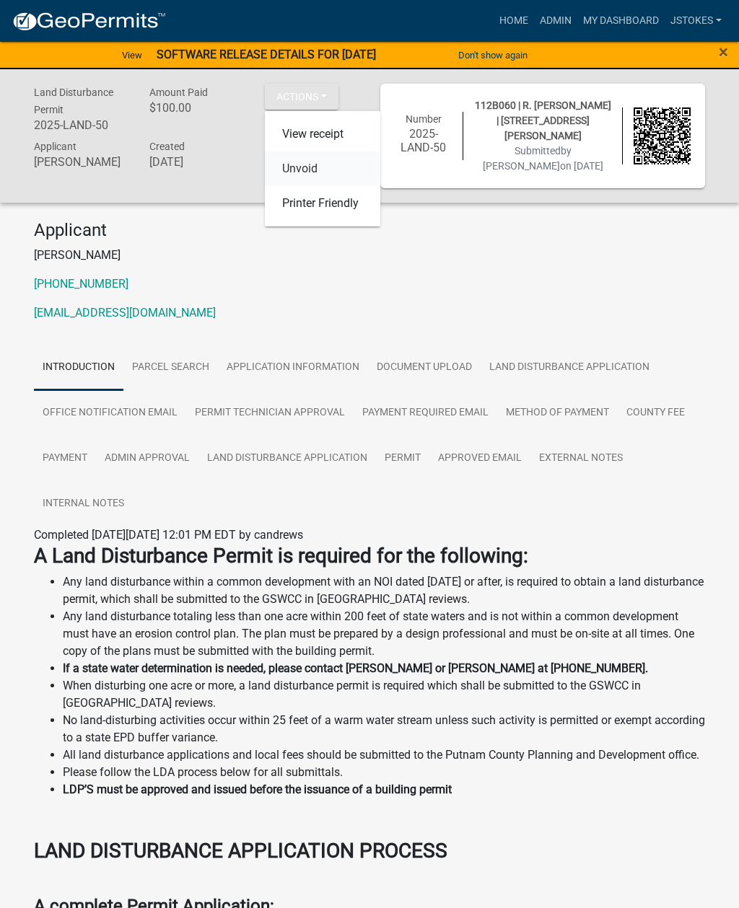
click at [322, 178] on link "Unvoid" at bounding box center [322, 169] width 115 height 35
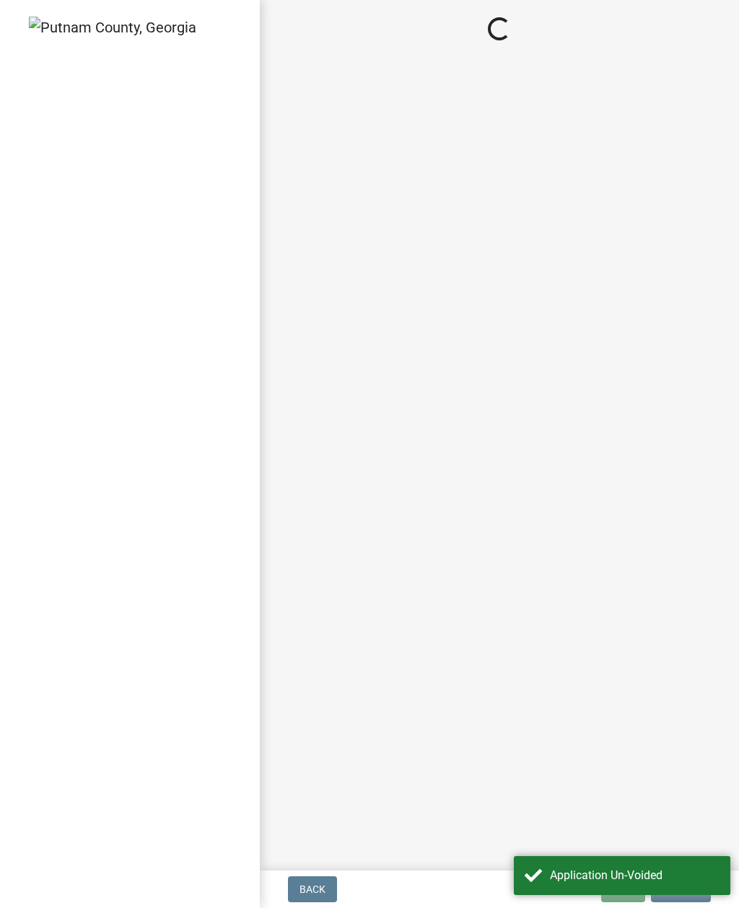
select select "93c72d9c-4ccd-4a4f-9c87-9d2cfc81a2e2"
select select "af3c6edf-34d7-49be-824e-99d5d0a3954f"
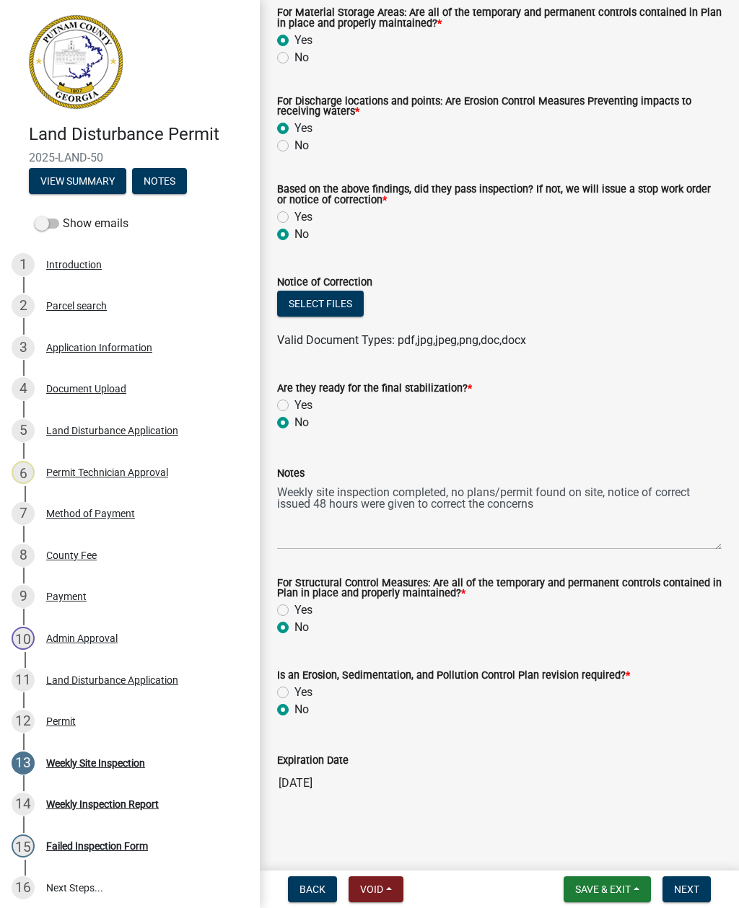
scroll to position [452, 0]
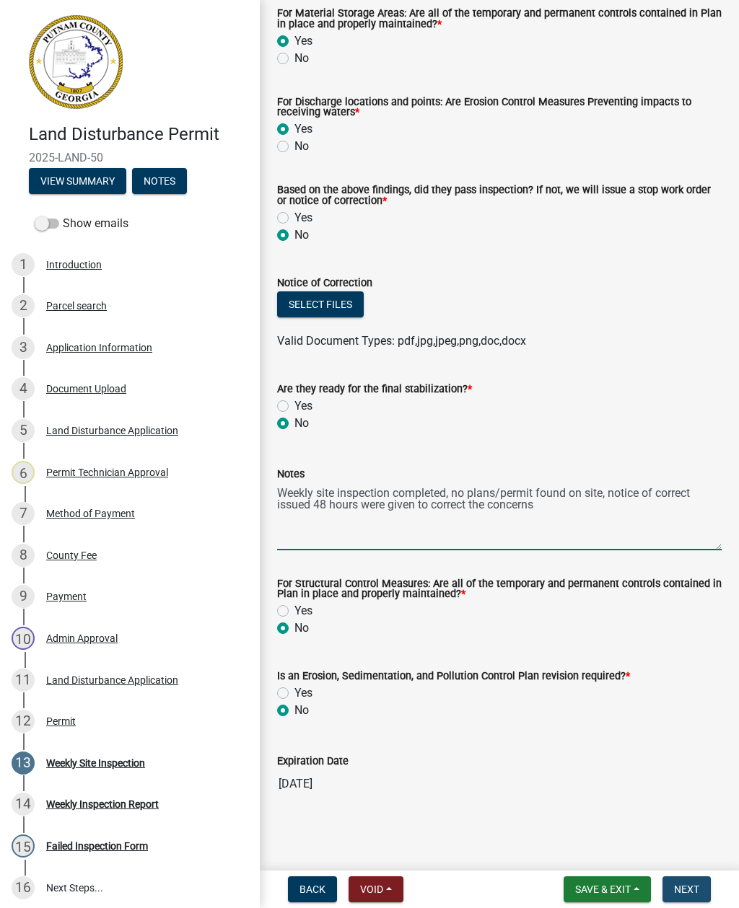
click at [698, 885] on span "Next" at bounding box center [686, 890] width 25 height 12
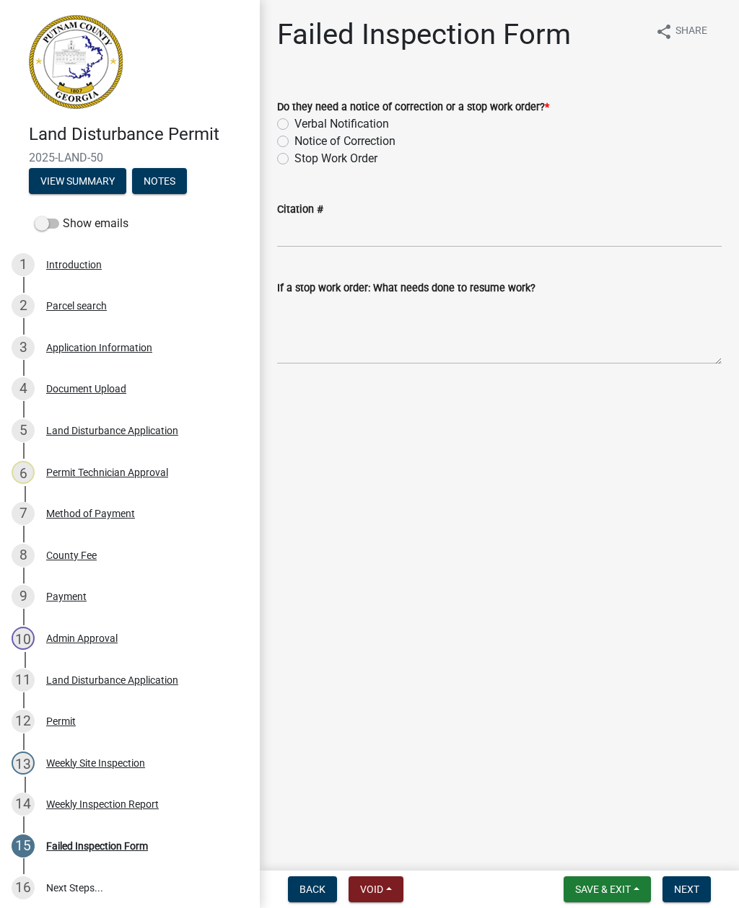
click at [294, 145] on label "Notice of Correction" at bounding box center [344, 141] width 101 height 17
click at [294, 142] on input "Notice of Correction" at bounding box center [298, 137] width 9 height 9
radio input "true"
click at [685, 888] on span "Next" at bounding box center [686, 890] width 25 height 12
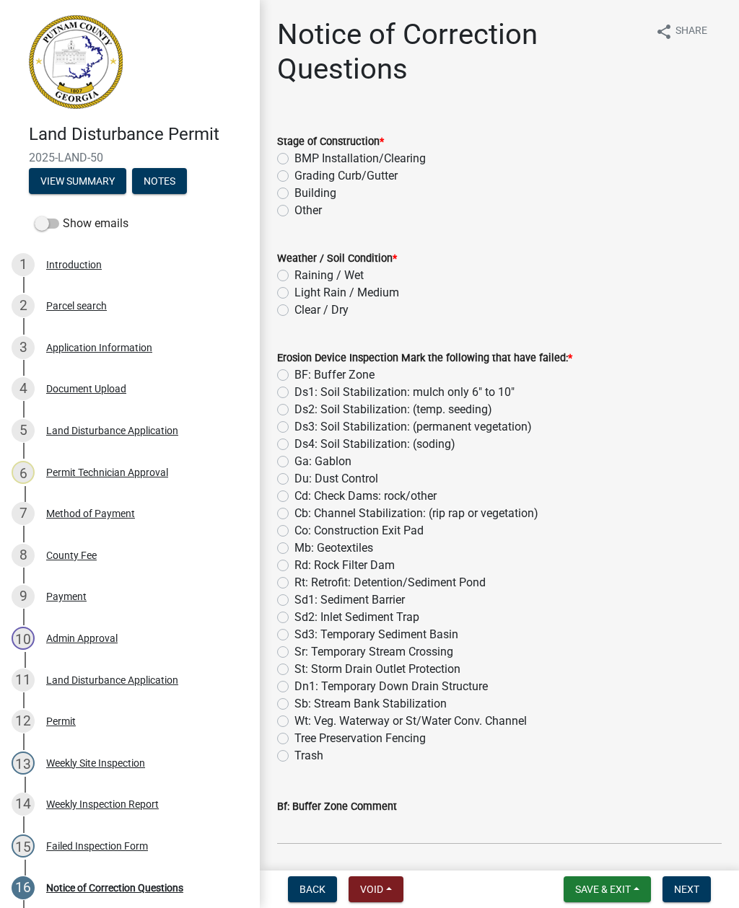
click at [296, 159] on label "BMP Installation/Clearing" at bounding box center [359, 158] width 131 height 17
click at [296, 159] on input "BMP Installation/Clearing" at bounding box center [298, 154] width 9 height 9
radio input "true"
click at [287, 228] on wm-data-entity-input "Stage of Construction * BMP Installation/Clearing Grading Curb/Gutter Building …" at bounding box center [499, 173] width 444 height 117
click at [290, 224] on wm-data-entity-input "Stage of Construction * BMP Installation/Clearing Grading Curb/Gutter Building …" at bounding box center [499, 173] width 444 height 117
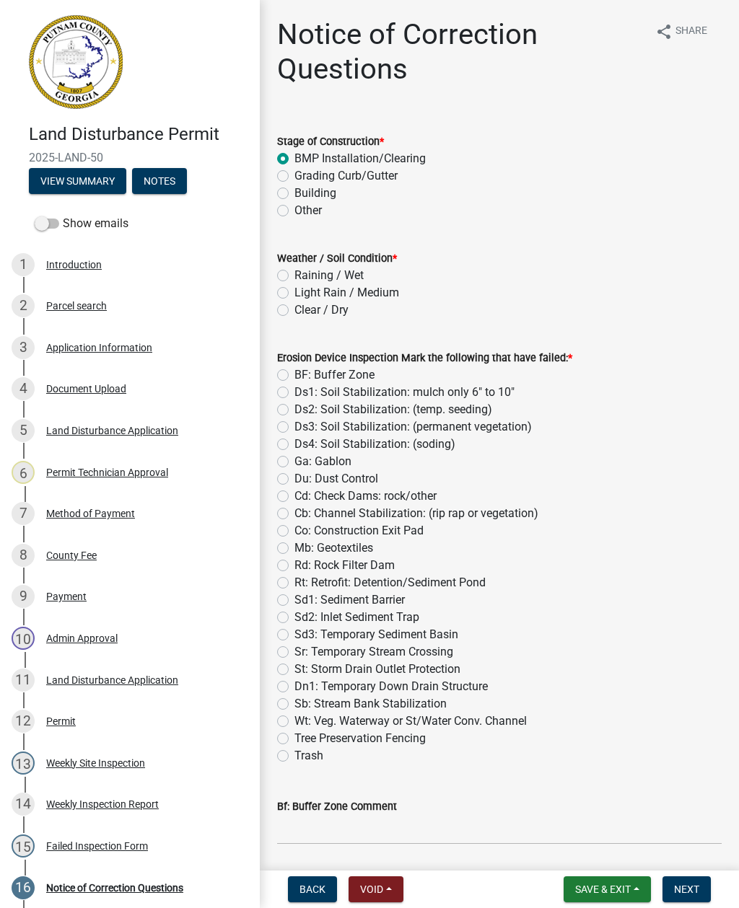
click at [294, 216] on label "Other" at bounding box center [307, 210] width 27 height 17
click at [294, 211] on input "Other" at bounding box center [298, 206] width 9 height 9
radio input "true"
click at [294, 312] on label "Clear / Dry" at bounding box center [321, 310] width 54 height 17
click at [294, 311] on input "Clear / Dry" at bounding box center [298, 306] width 9 height 9
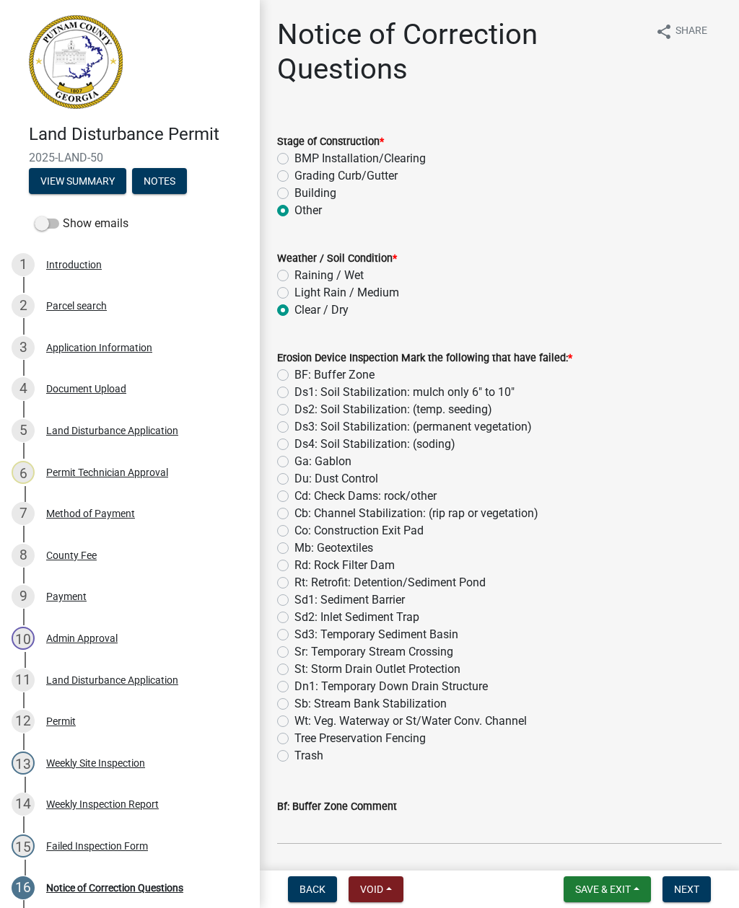
radio input "true"
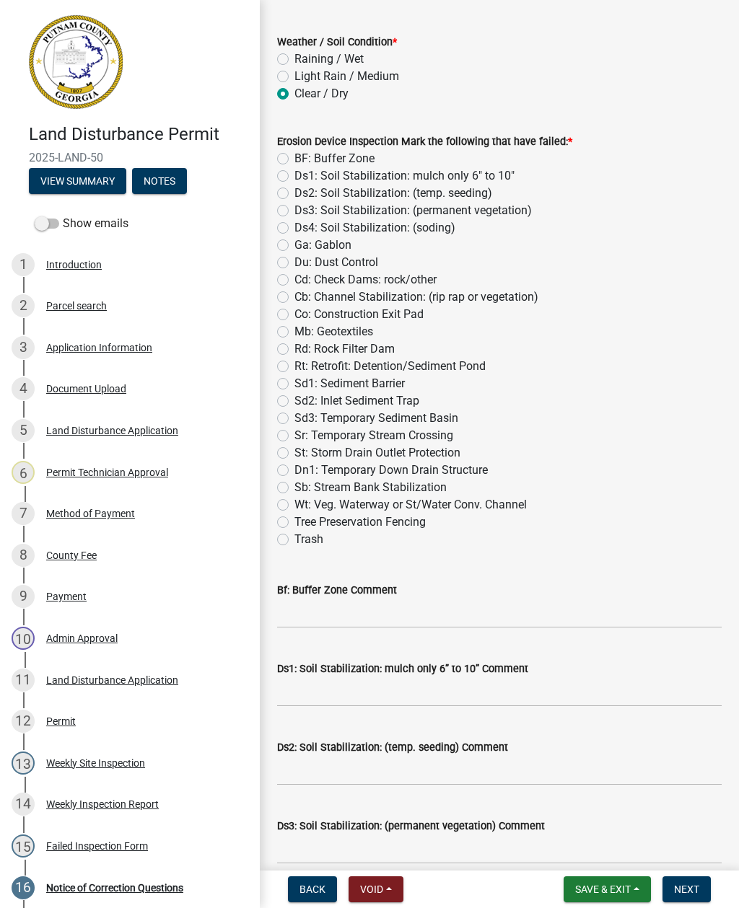
scroll to position [220, 0]
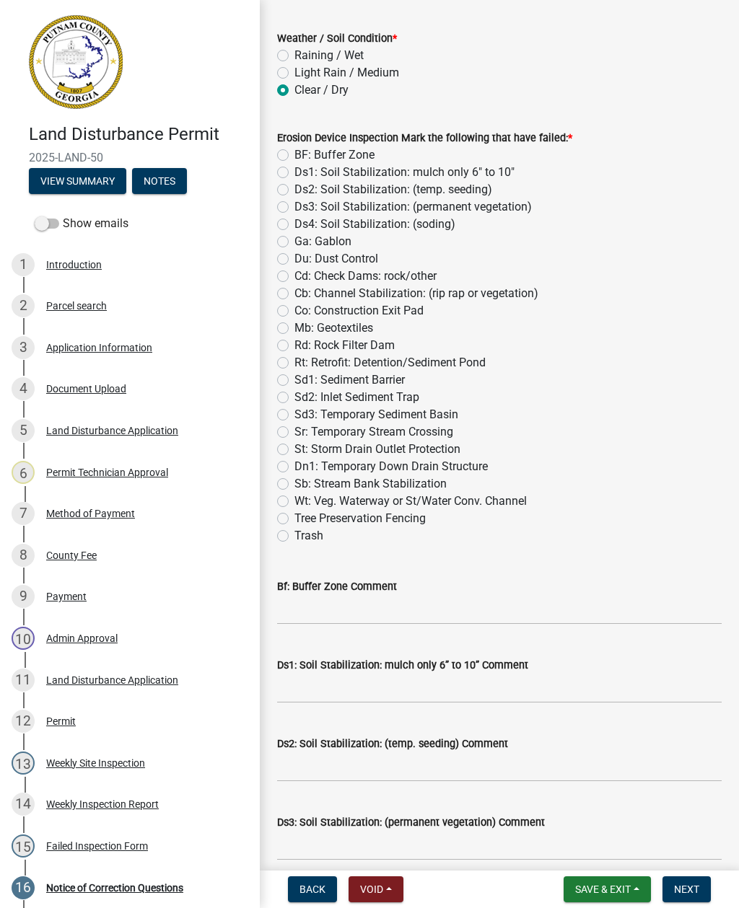
click at [294, 367] on label "Rt: Retrofit: Detention/Sediment Pond" at bounding box center [389, 362] width 191 height 17
click at [294, 364] on input "Rt: Retrofit: Detention/Sediment Pond" at bounding box center [298, 358] width 9 height 9
radio input "true"
click at [294, 380] on label "Sd1: Sediment Barrier" at bounding box center [349, 380] width 110 height 17
click at [294, 380] on input "Sd1: Sediment Barrier" at bounding box center [298, 376] width 9 height 9
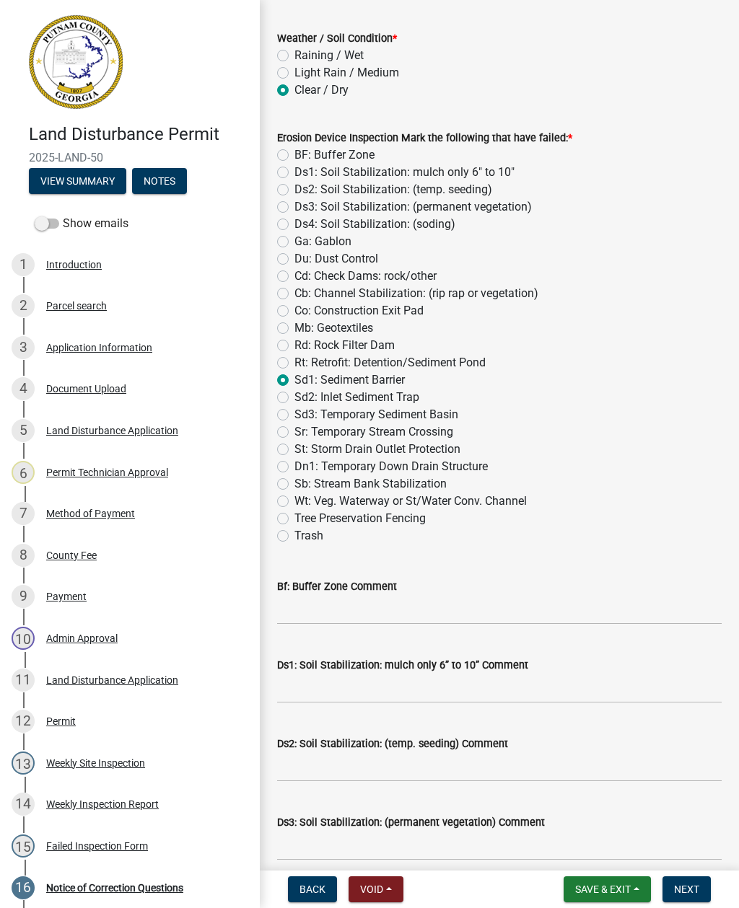
radio input "true"
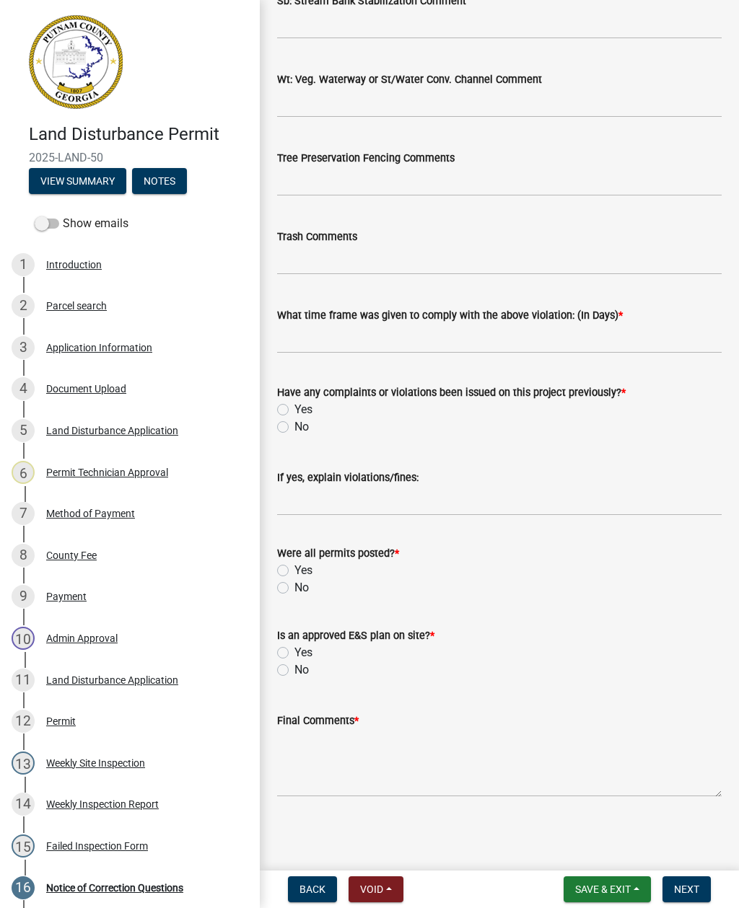
scroll to position [2300, 0]
click at [342, 351] on input "text" at bounding box center [499, 339] width 444 height 30
type input "2"
click at [545, 479] on div "If yes, explain violations/fines:" at bounding box center [499, 477] width 444 height 17
click at [295, 432] on label "No" at bounding box center [301, 426] width 14 height 17
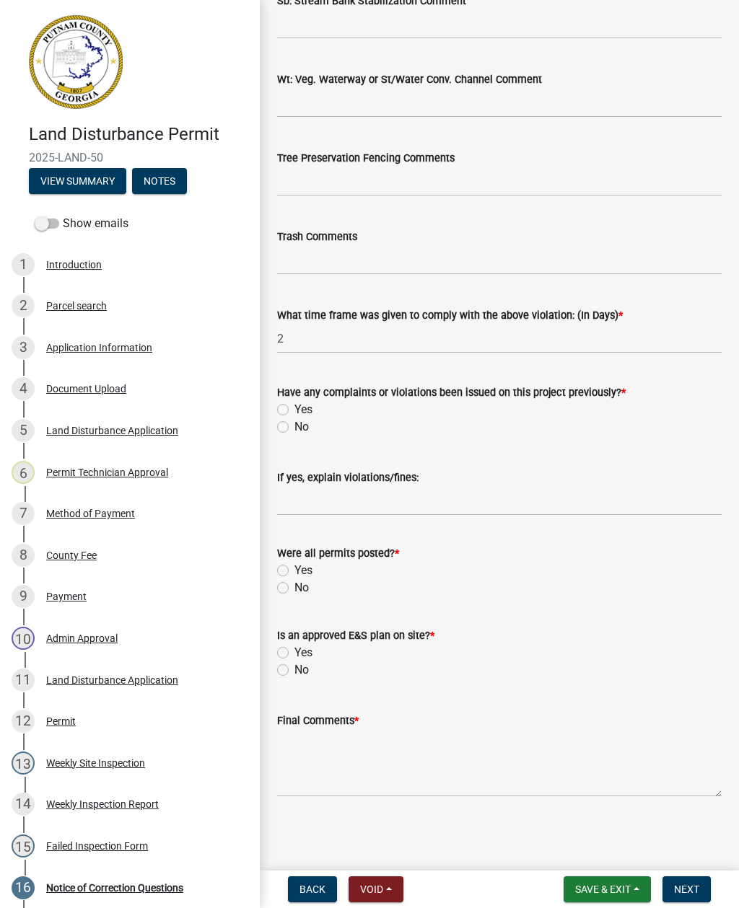
click at [295, 428] on input "No" at bounding box center [298, 422] width 9 height 9
radio input "true"
click at [294, 595] on label "No" at bounding box center [301, 587] width 14 height 17
click at [294, 589] on input "No" at bounding box center [298, 583] width 9 height 9
radio input "true"
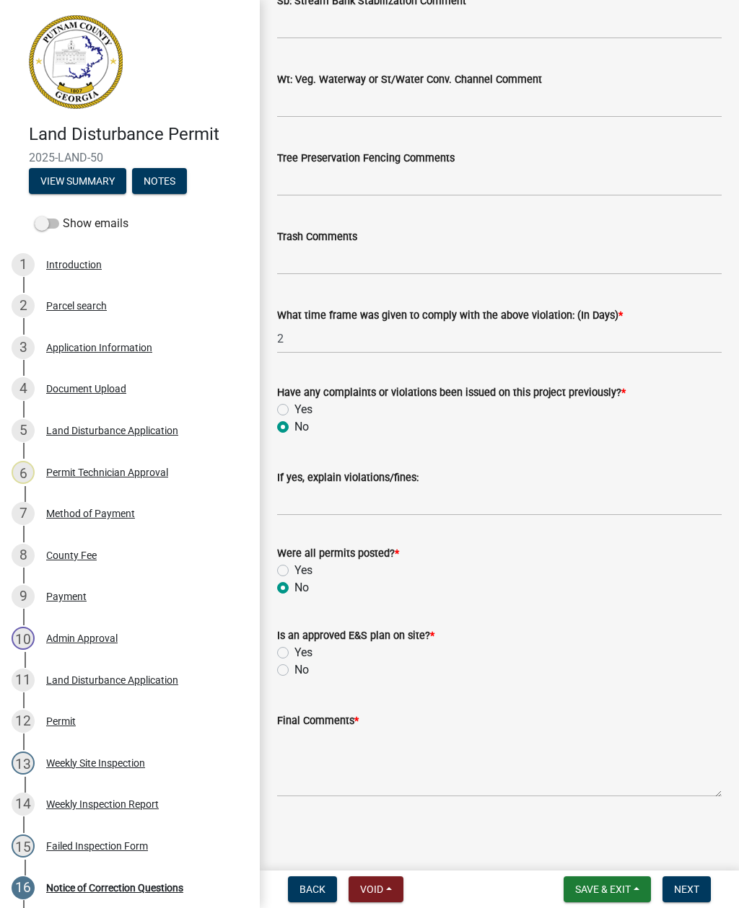
click at [302, 676] on label "No" at bounding box center [301, 670] width 14 height 17
click at [302, 671] on input "No" at bounding box center [298, 666] width 9 height 9
radio input "true"
click at [339, 777] on textarea "Final Comments *" at bounding box center [499, 763] width 444 height 68
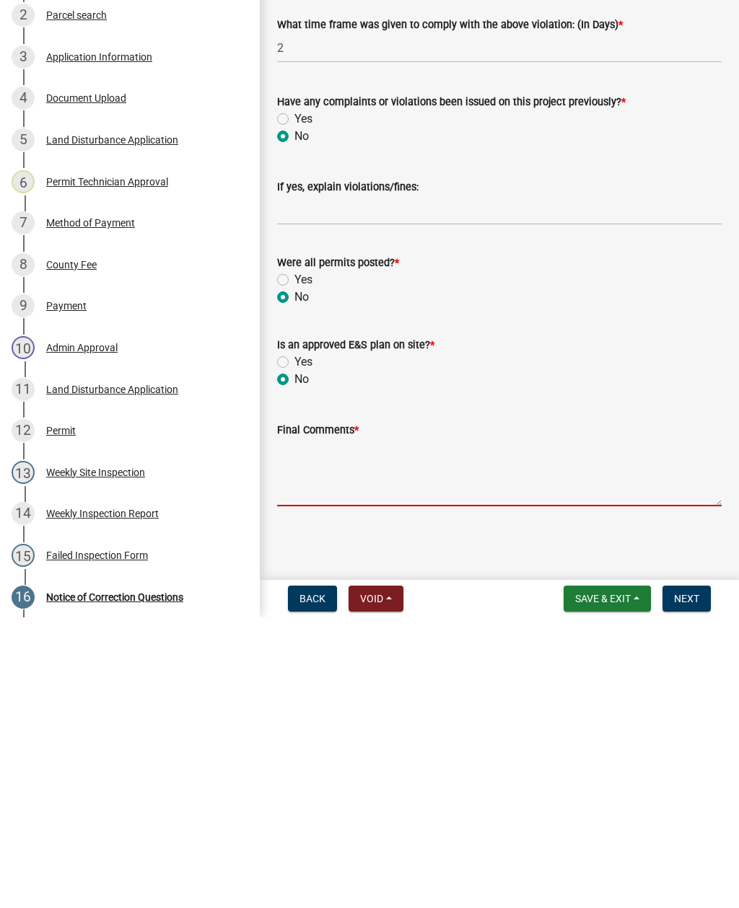
click at [310, 729] on textarea "Final Comments *" at bounding box center [499, 763] width 444 height 68
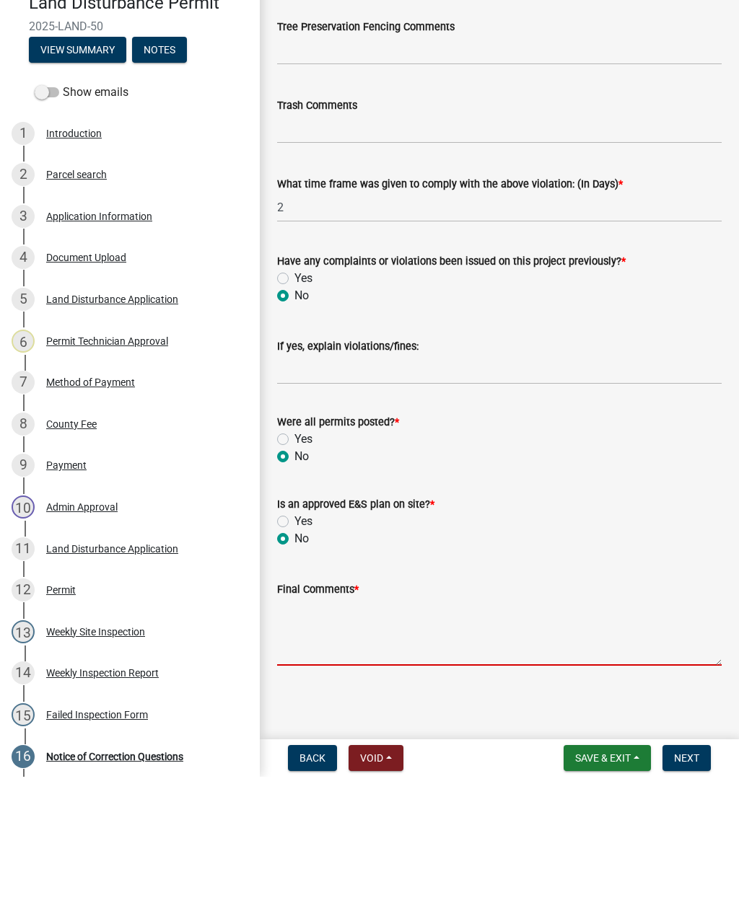
paste textarea "Weekly site inspection completed, no plans/permit found on site, notice of corr…"
type textarea "Weekly site inspection completed, no plans/permit found on site, notice of corr…"
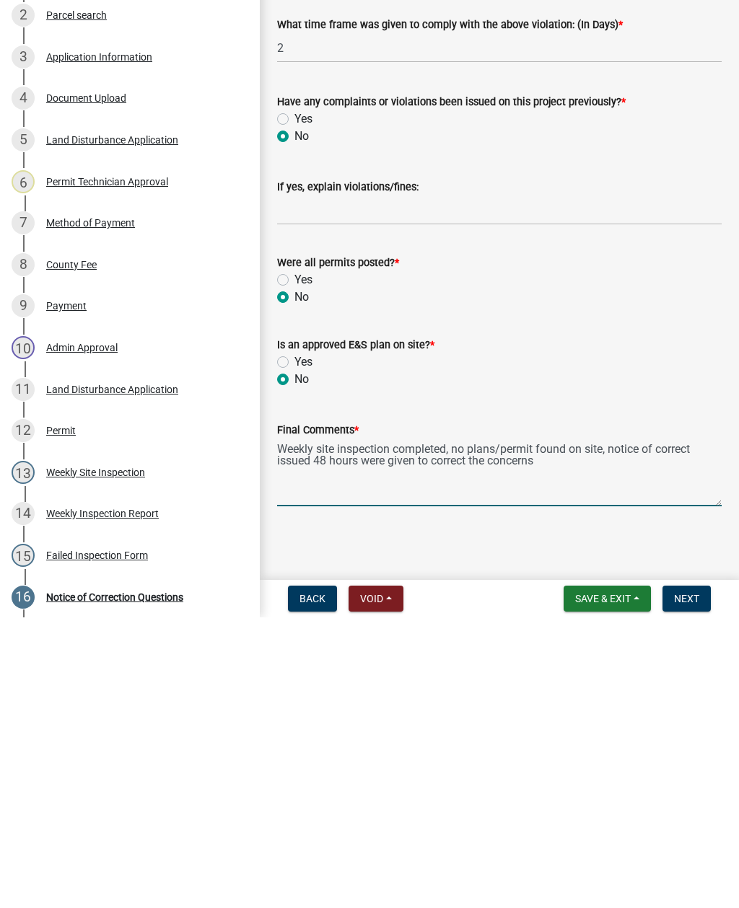
click at [691, 884] on span "Next" at bounding box center [686, 890] width 25 height 12
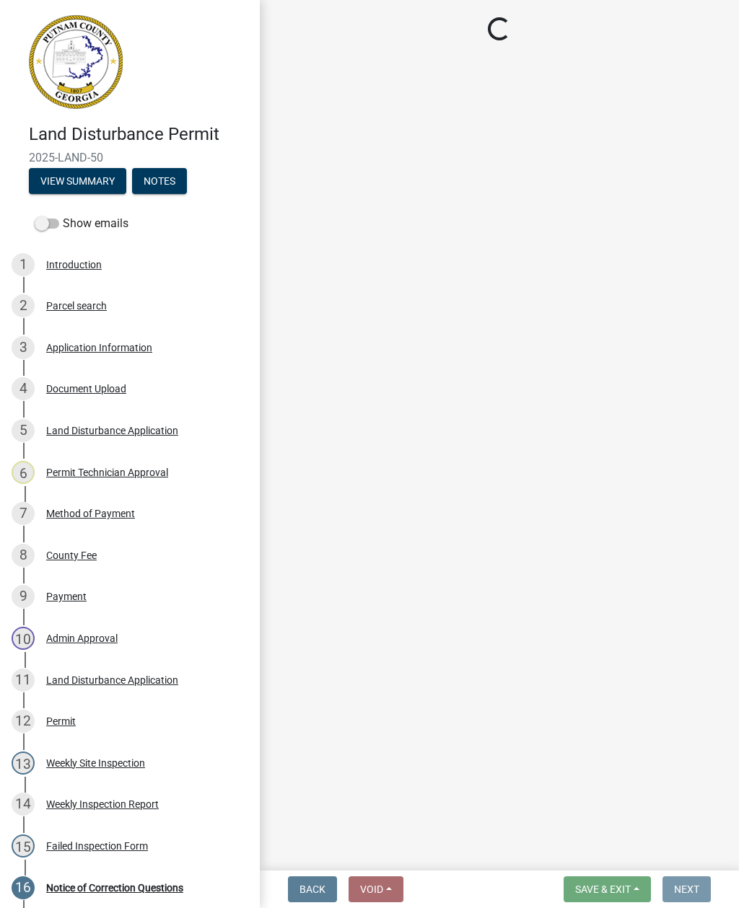
scroll to position [0, 0]
select select "af3c6edf-34d7-49be-824e-99d5d0a3954f"
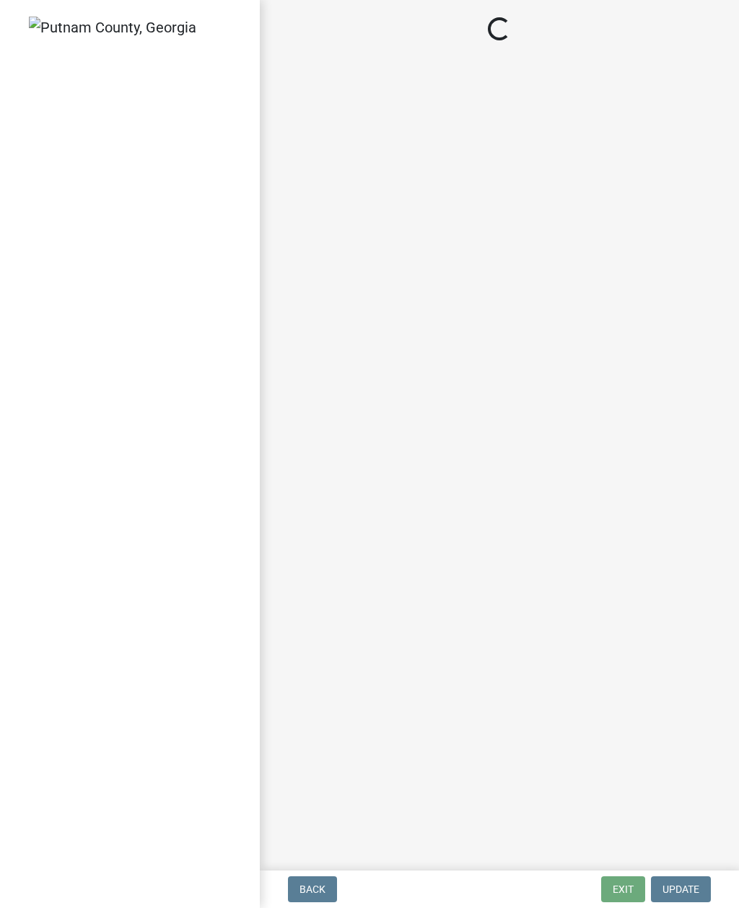
select select "af3c6edf-34d7-49be-824e-99d5d0a3954f"
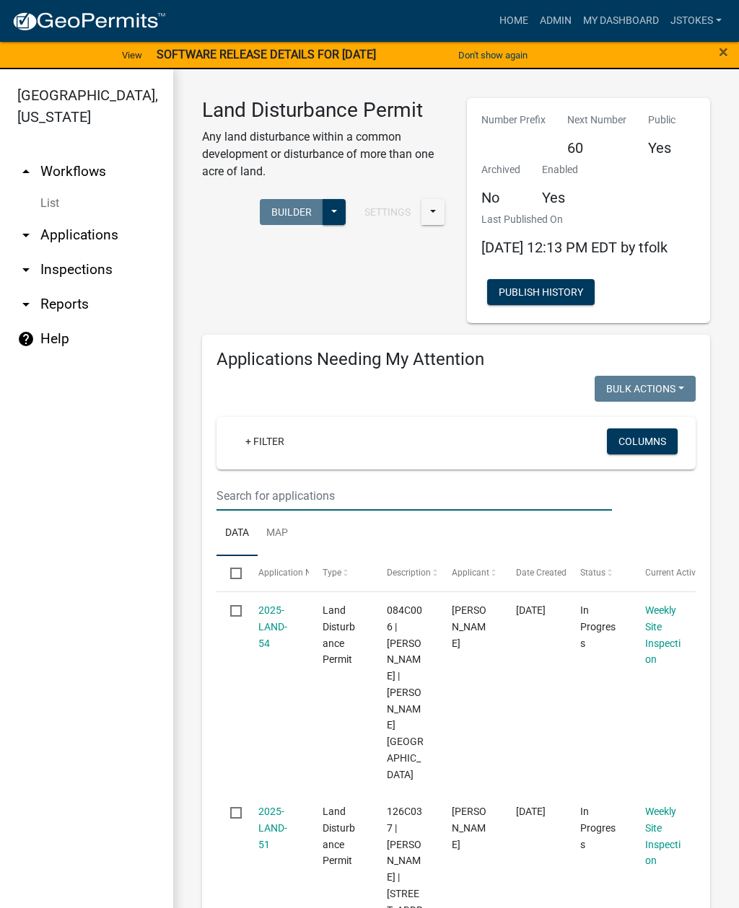
click at [240, 511] on input "text" at bounding box center [413, 496] width 395 height 30
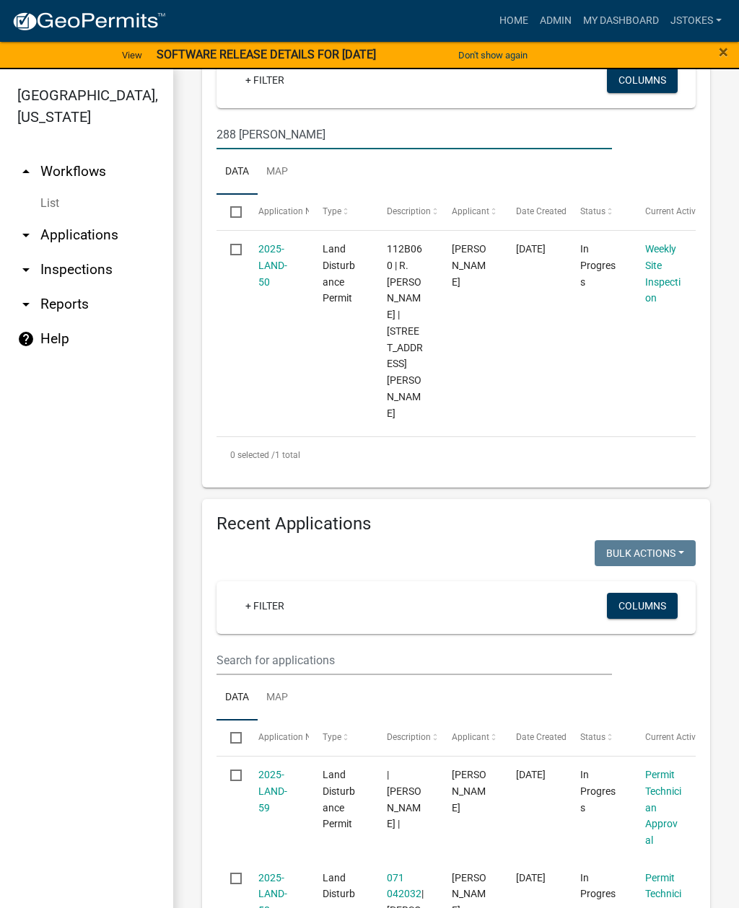
scroll to position [356, 0]
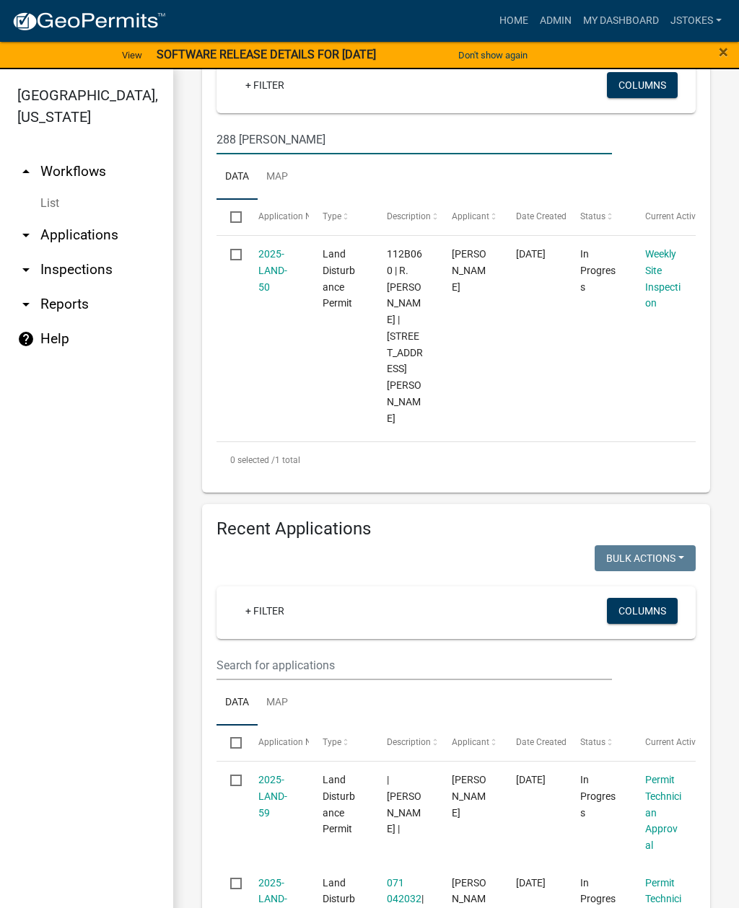
type input "288 [PERSON_NAME]"
click at [679, 291] on div "Weekly Site Inspection" at bounding box center [663, 279] width 37 height 66
click at [639, 311] on datatable-body-cell "Weekly Site Inspection" at bounding box center [663, 336] width 64 height 201
click at [658, 303] on link "Weekly Site Inspection" at bounding box center [662, 278] width 35 height 61
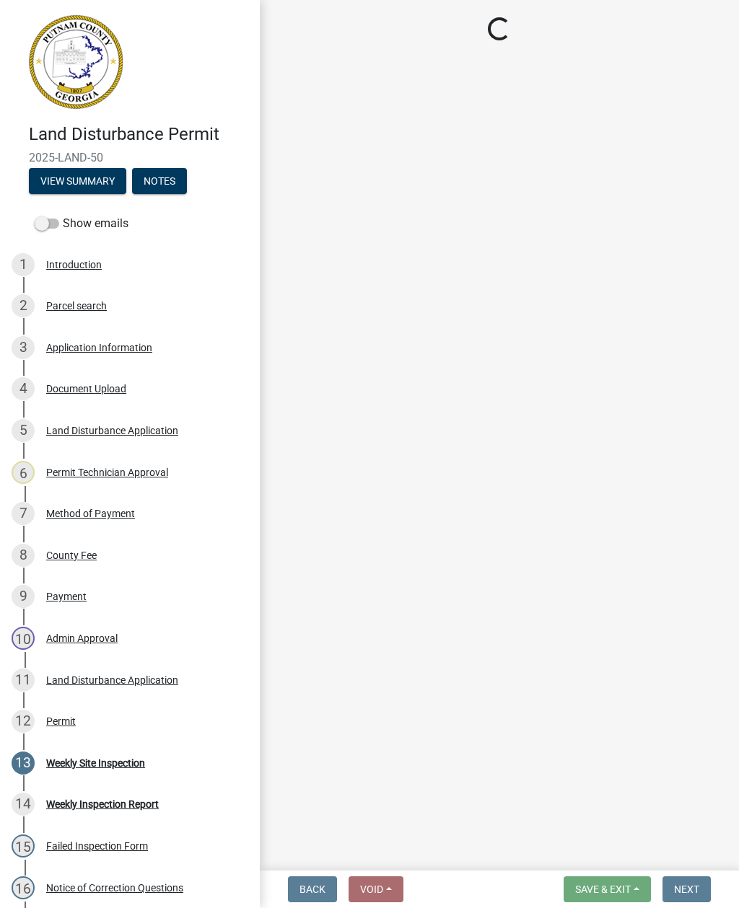
select select "af3c6edf-34d7-49be-824e-99d5d0a3954f"
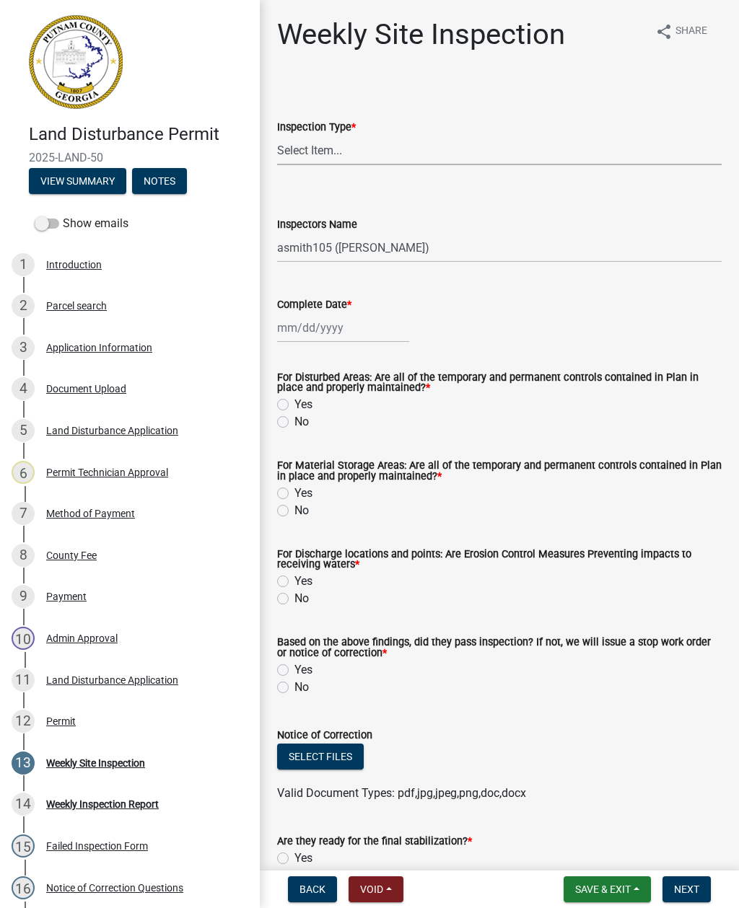
click at [326, 155] on select "Select Item... Site Inspection Initial Inspection Within 24 hours of a 0.5" sto…" at bounding box center [499, 151] width 444 height 30
select select "93c72d9c-4ccd-4a4f-9c87-9d2cfc81a2e2"
click at [390, 256] on select "Select Item... mrivera ([PERSON_NAME]) [PERSON_NAME] ([PERSON_NAME] ([PERSON_NA…" at bounding box center [499, 248] width 444 height 30
click at [415, 250] on select "Select Item... mrivera ([PERSON_NAME]) [PERSON_NAME] ([PERSON_NAME] ([PERSON_NA…" at bounding box center [499, 248] width 444 height 30
select select "41005c5c-e1e6-4724-b212-606768993ffb"
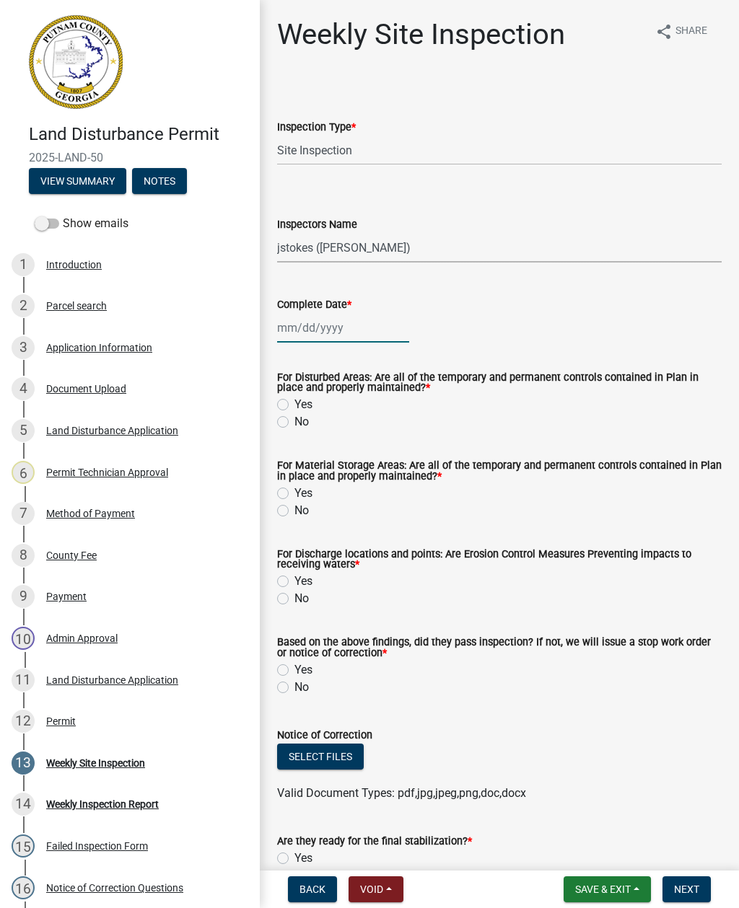
click at [341, 336] on div at bounding box center [343, 328] width 132 height 30
select select "10"
select select "2025"
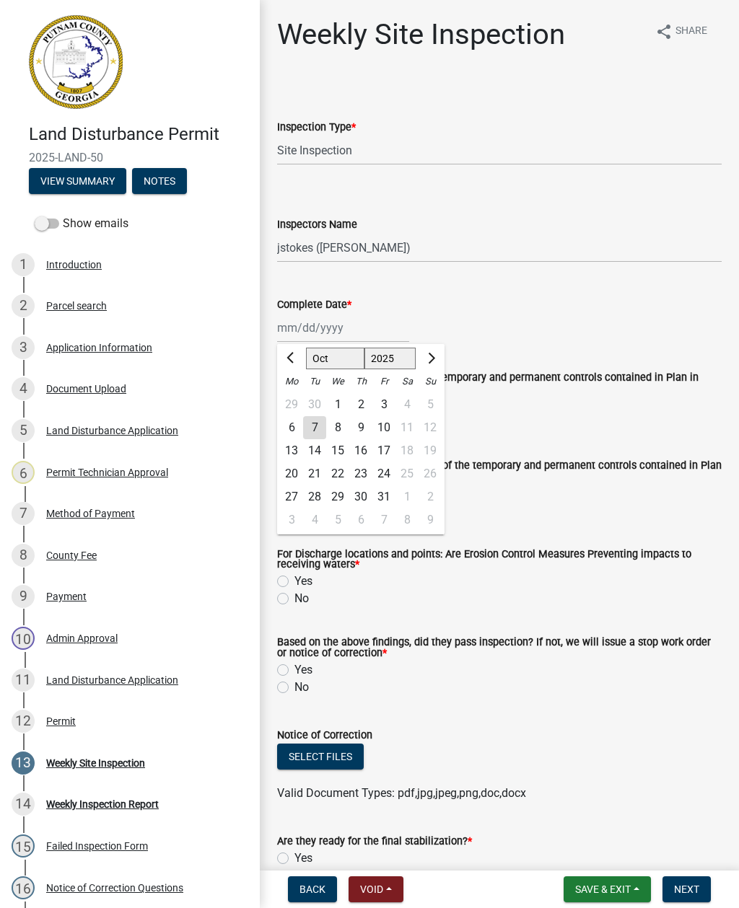
click at [319, 429] on div "7" at bounding box center [314, 427] width 23 height 23
type input "[DATE]"
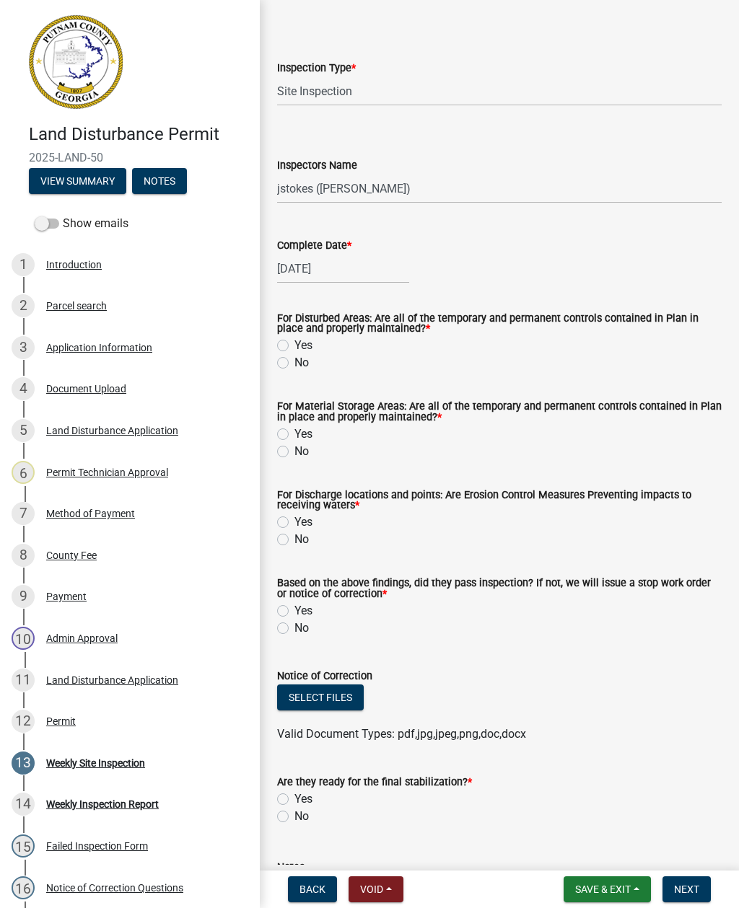
scroll to position [166, 0]
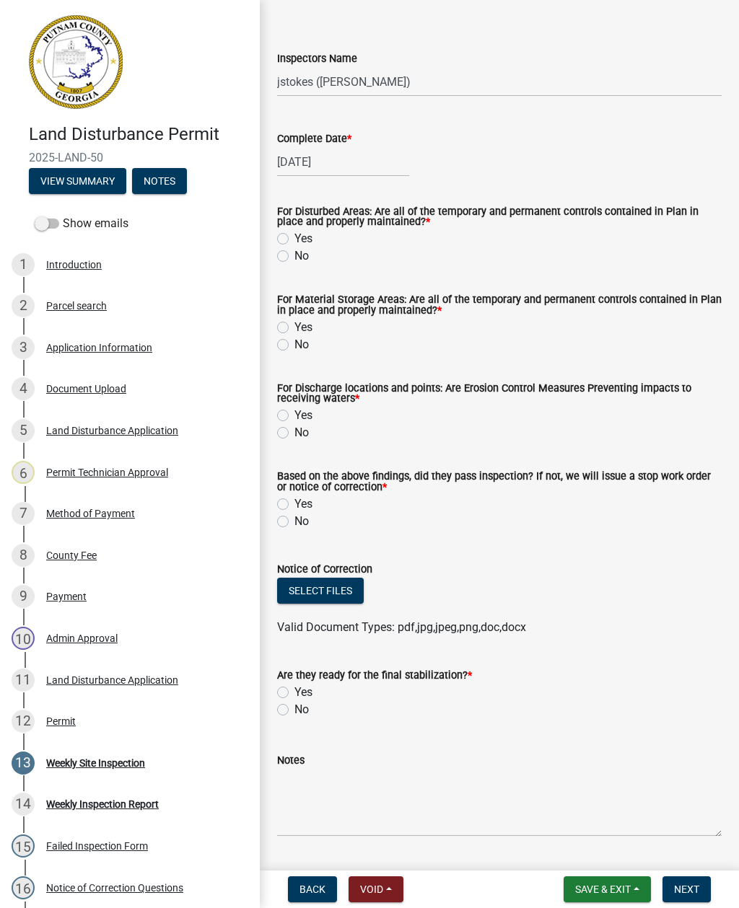
click at [294, 242] on label "Yes" at bounding box center [303, 238] width 18 height 17
click at [294, 240] on input "Yes" at bounding box center [298, 234] width 9 height 9
radio input "true"
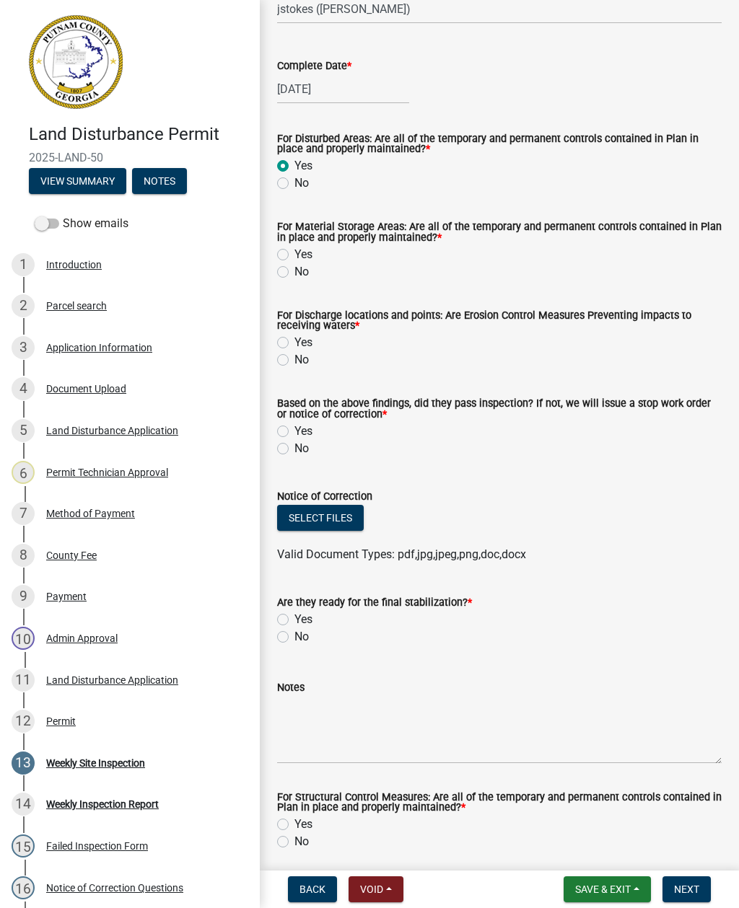
scroll to position [240, 0]
click at [291, 251] on div "Yes" at bounding box center [499, 253] width 444 height 17
click at [294, 256] on label "Yes" at bounding box center [303, 253] width 18 height 17
click at [294, 255] on input "Yes" at bounding box center [298, 249] width 9 height 9
radio input "true"
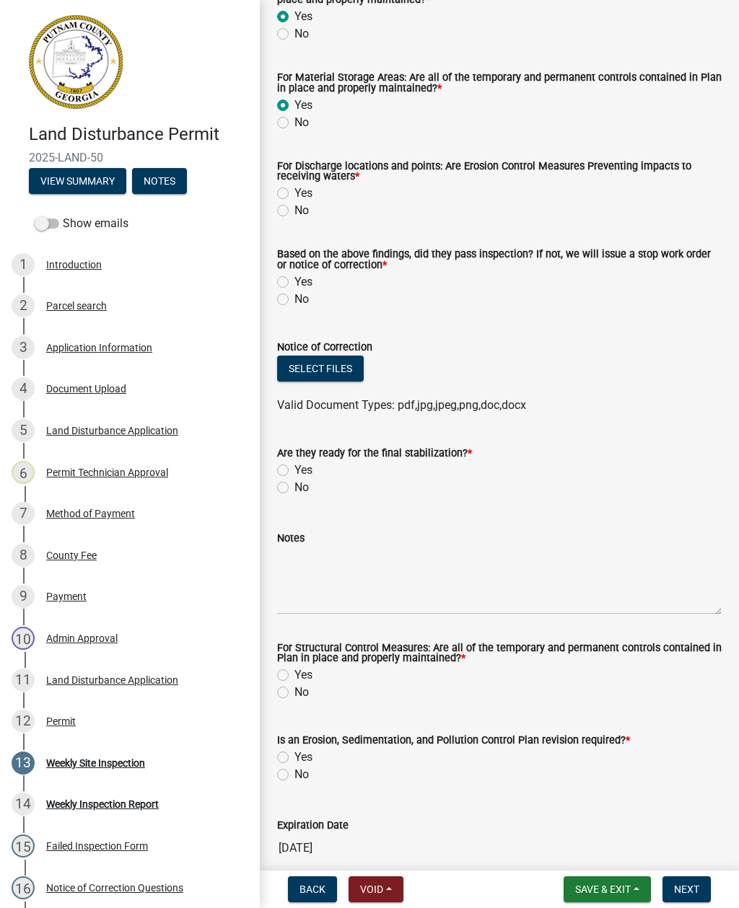
scroll to position [385, 0]
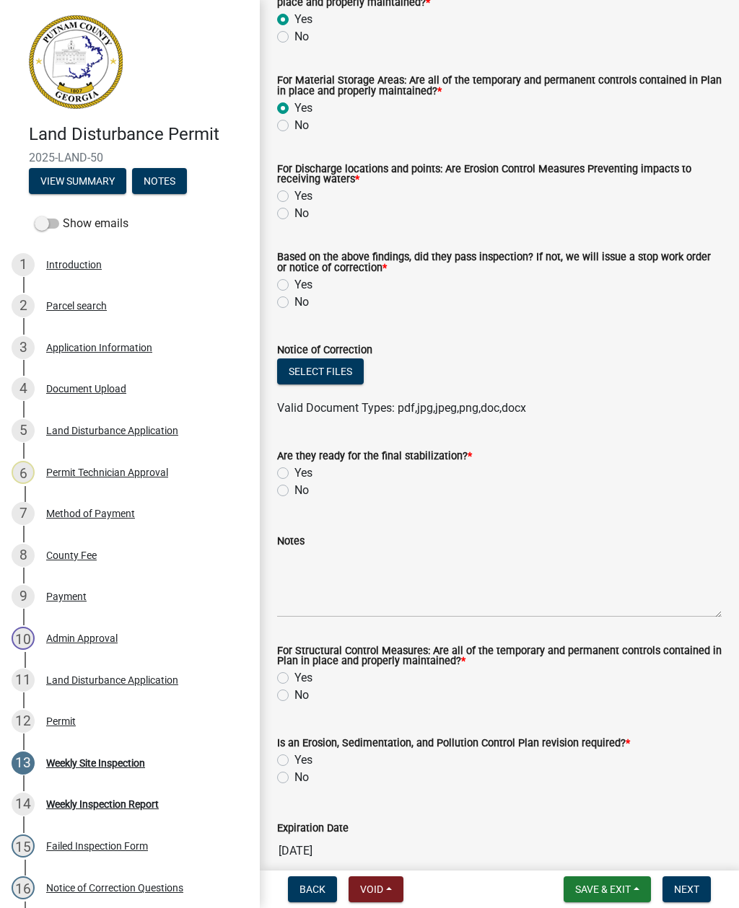
click at [294, 201] on label "Yes" at bounding box center [303, 196] width 18 height 17
click at [294, 197] on input "Yes" at bounding box center [298, 192] width 9 height 9
radio input "true"
click at [294, 284] on label "Yes" at bounding box center [303, 284] width 18 height 17
click at [294, 284] on input "Yes" at bounding box center [298, 280] width 9 height 9
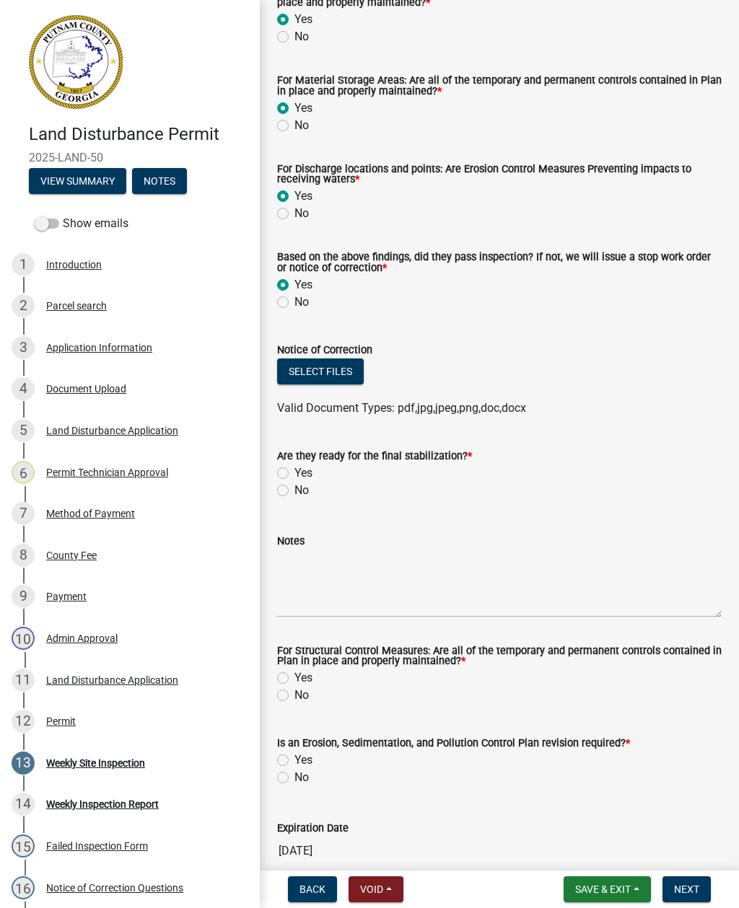
radio input "true"
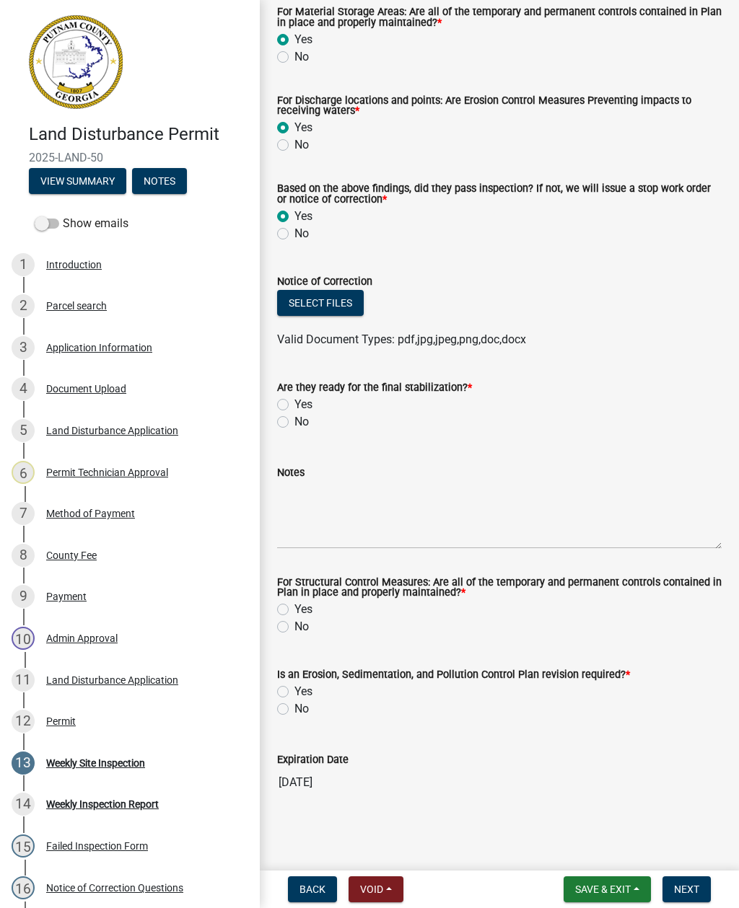
scroll to position [456, 0]
click at [318, 299] on button "Select files" at bounding box center [320, 303] width 87 height 26
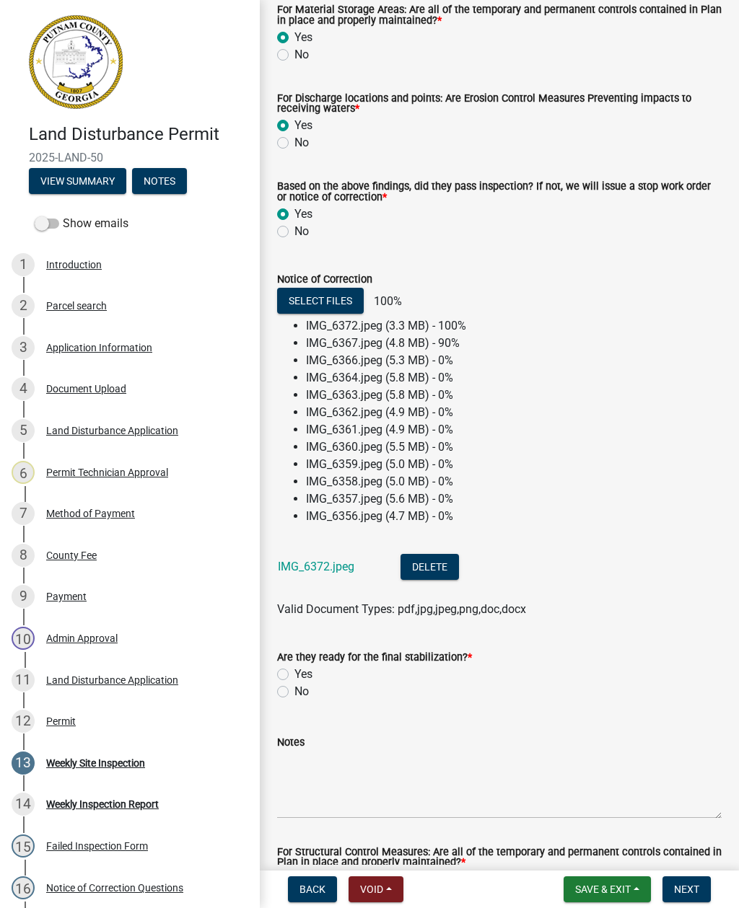
click at [294, 696] on label "No" at bounding box center [301, 691] width 14 height 17
click at [294, 693] on input "No" at bounding box center [298, 687] width 9 height 9
radio input "true"
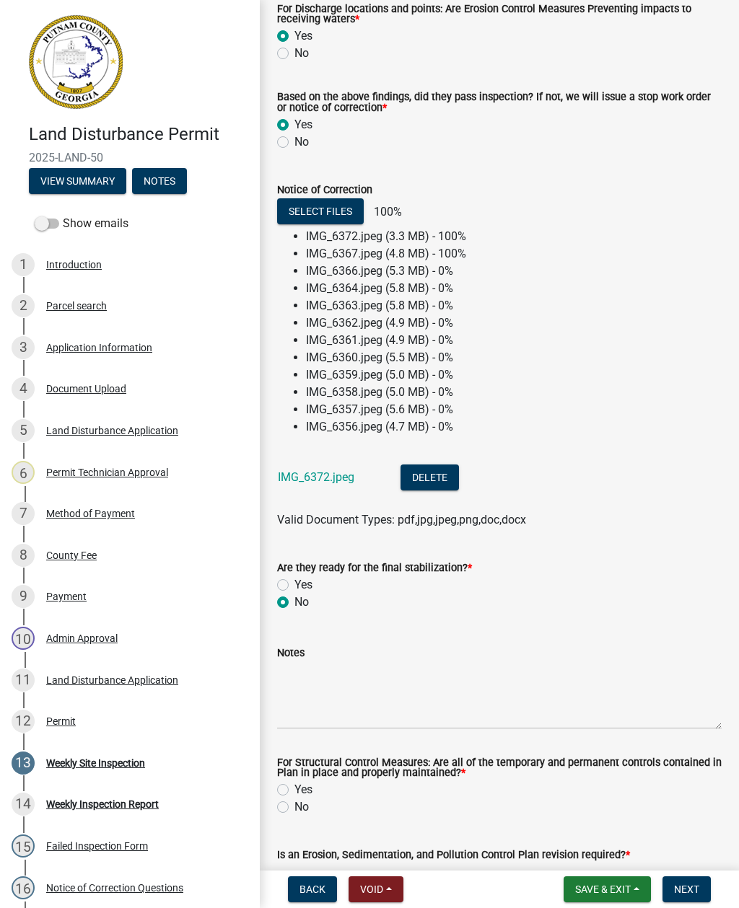
scroll to position [546, 0]
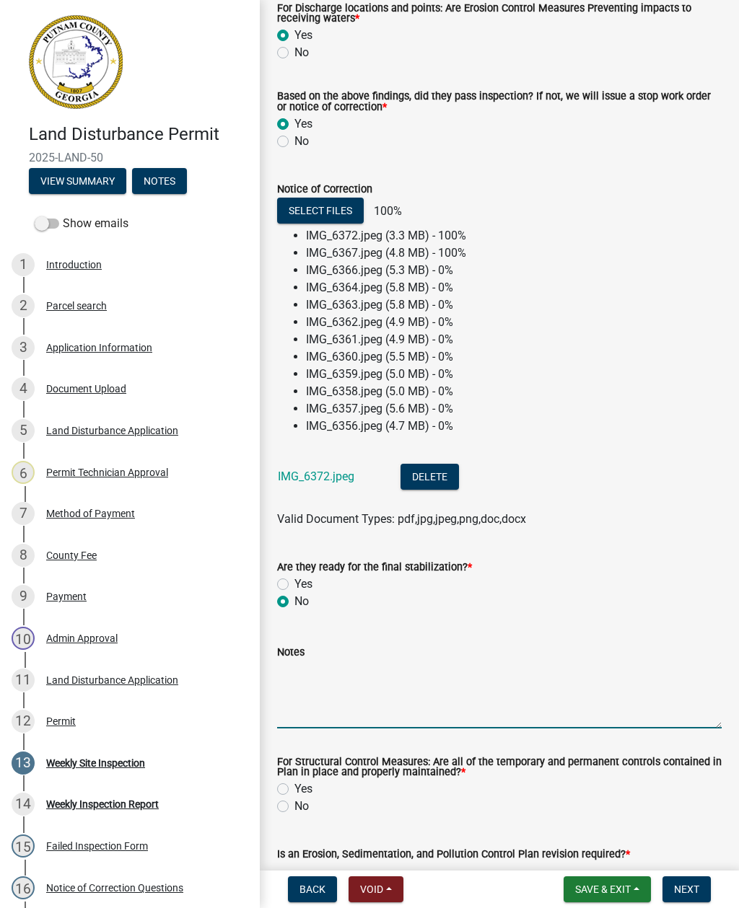
click at [349, 719] on textarea "Notes" at bounding box center [499, 695] width 444 height 68
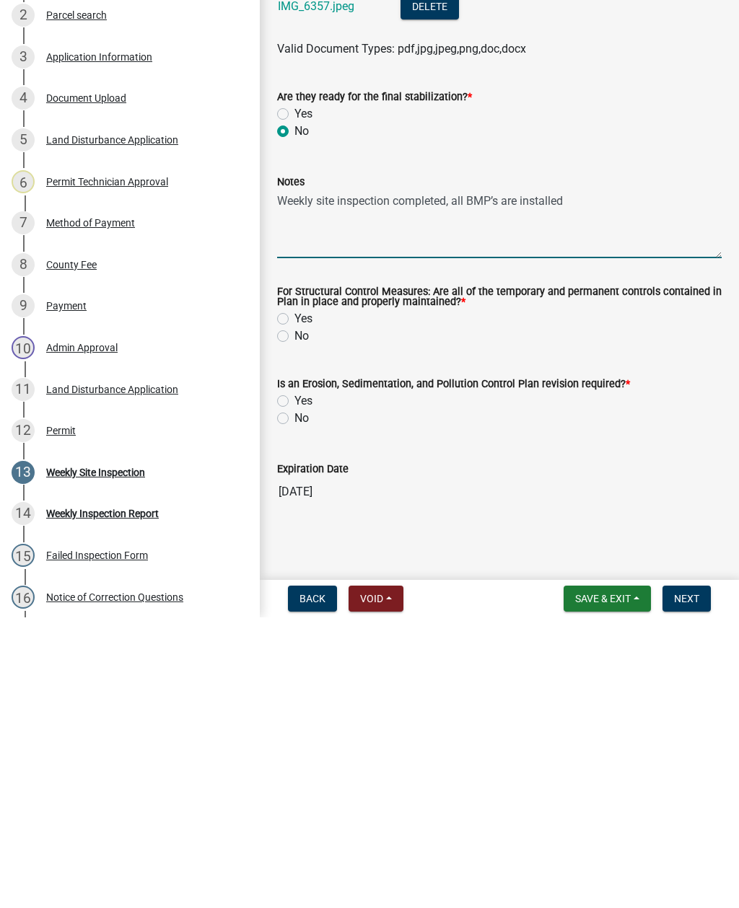
scroll to position [1255, 0]
type textarea "Weekly site inspection completed, all BMP’s are installed"
click at [296, 618] on label "No" at bounding box center [301, 626] width 14 height 17
click at [296, 618] on input "No" at bounding box center [298, 622] width 9 height 9
radio input "true"
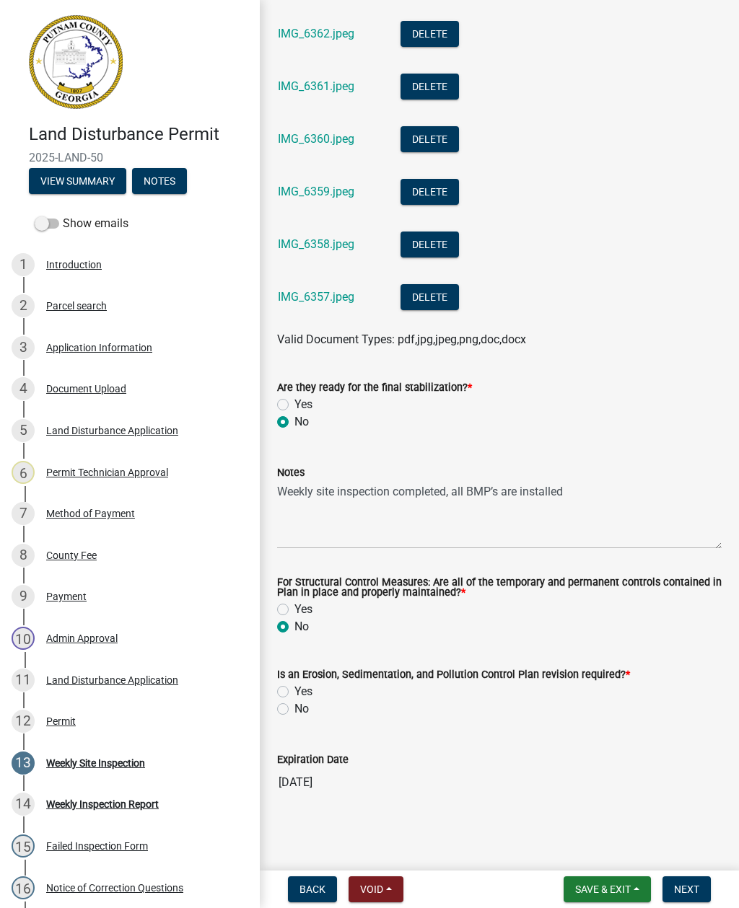
click at [291, 595] on label "For Structural Control Measures: Are all of the temporary and permanent control…" at bounding box center [499, 588] width 444 height 21
click at [294, 609] on label "Yes" at bounding box center [303, 609] width 18 height 17
click at [294, 609] on input "Yes" at bounding box center [298, 605] width 9 height 9
radio input "true"
click at [289, 680] on label "Is an Erosion, Sedimentation, and Pollution Control Plan revision required? *" at bounding box center [453, 675] width 353 height 10
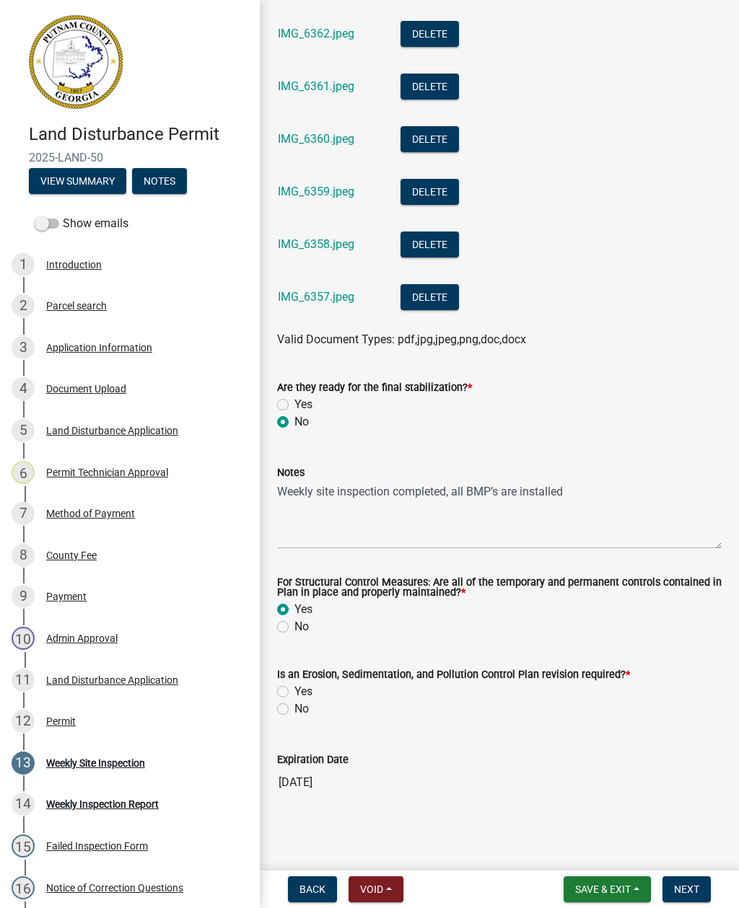
scroll to position [1088, 0]
click at [294, 688] on label "Yes" at bounding box center [303, 691] width 18 height 17
click at [294, 688] on input "Yes" at bounding box center [298, 687] width 9 height 9
radio input "true"
click at [700, 886] on button "Next" at bounding box center [686, 890] width 48 height 26
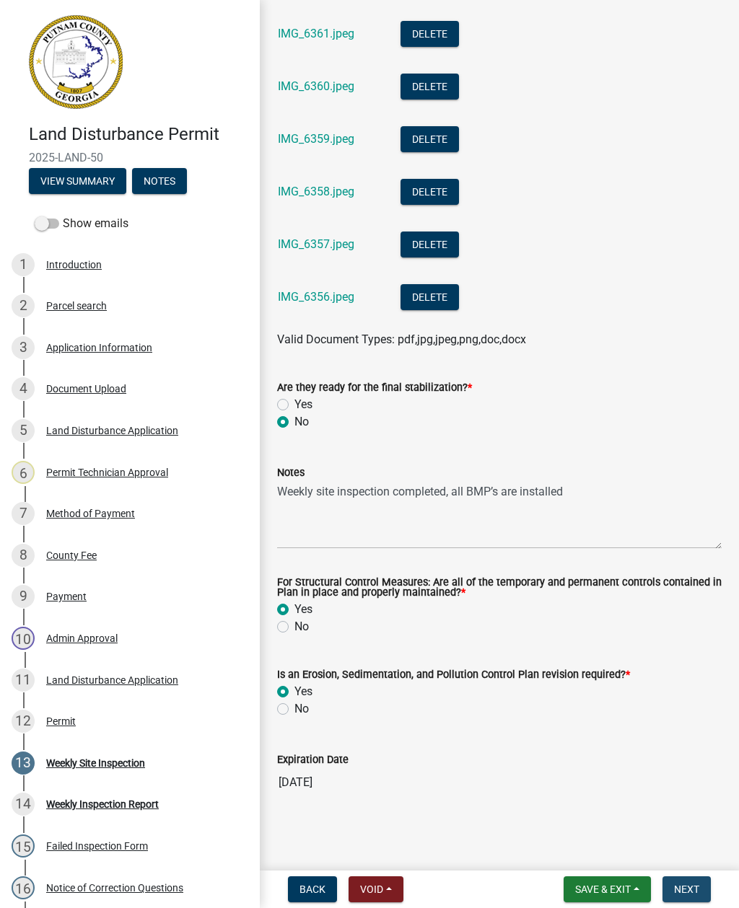
scroll to position [0, 0]
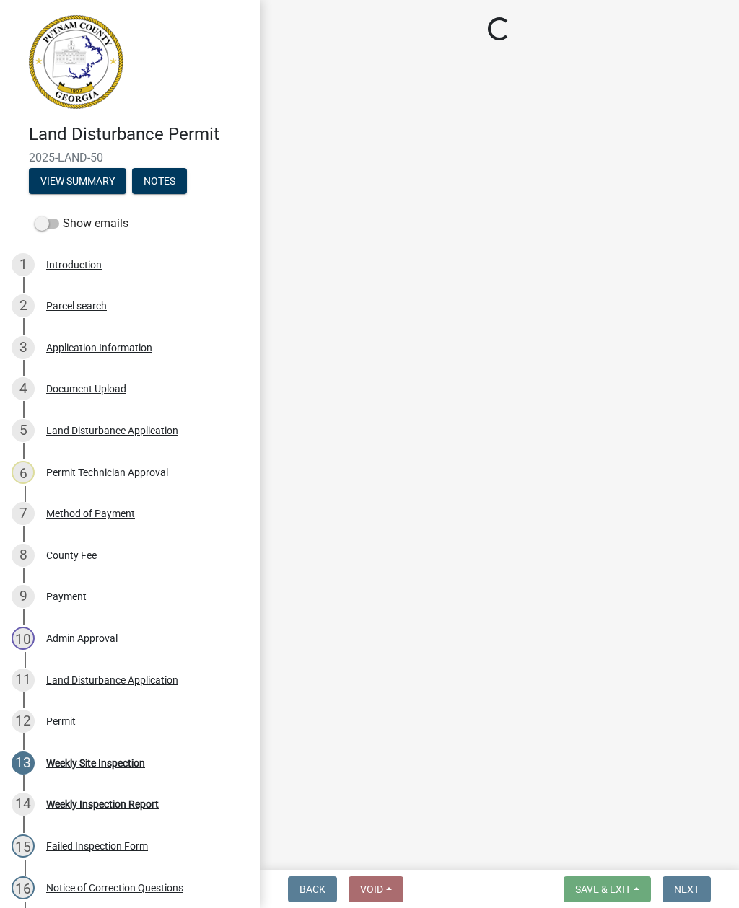
select select "af3c6edf-34d7-49be-824e-99d5d0a3954f"
